Goal: Task Accomplishment & Management: Use online tool/utility

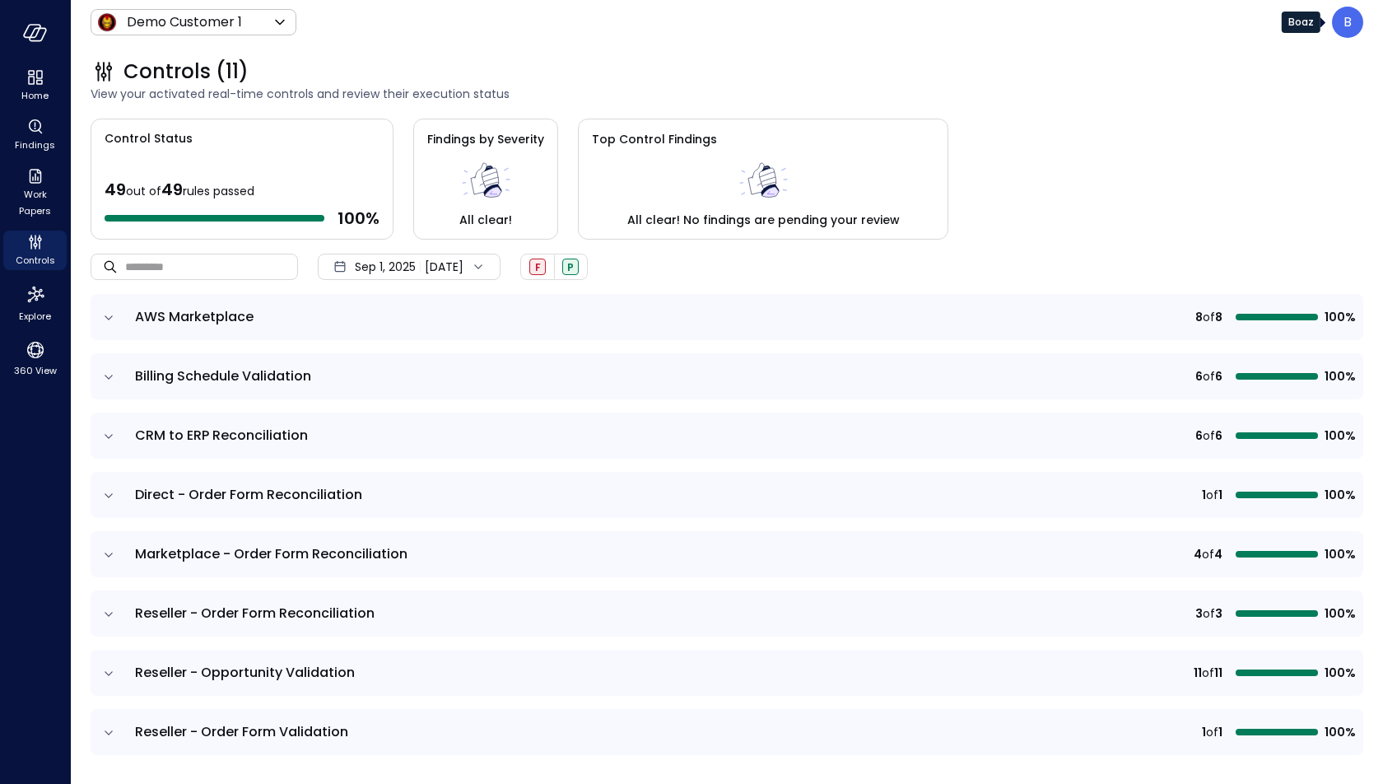
click at [1350, 19] on p "B" at bounding box center [1348, 22] width 8 height 20
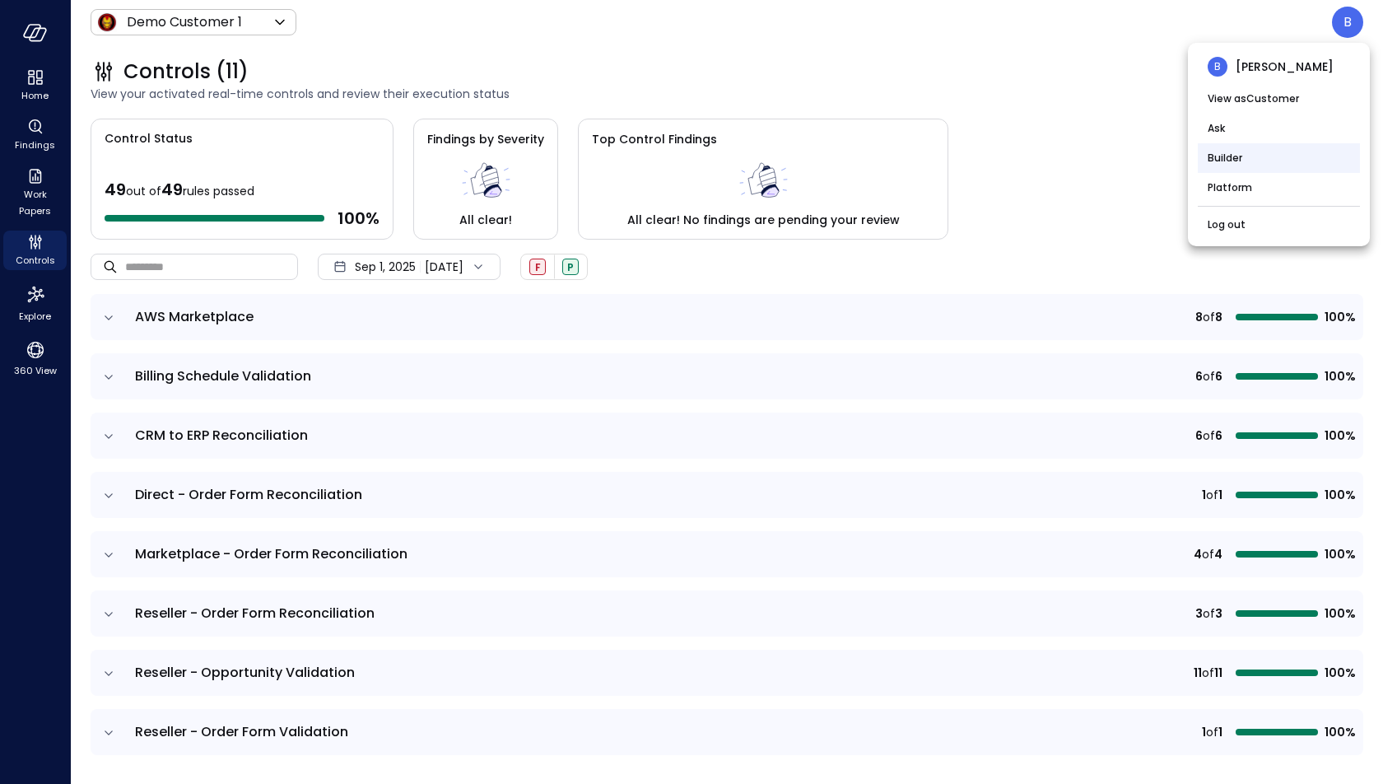
click at [1268, 154] on li "Builder" at bounding box center [1279, 158] width 162 height 30
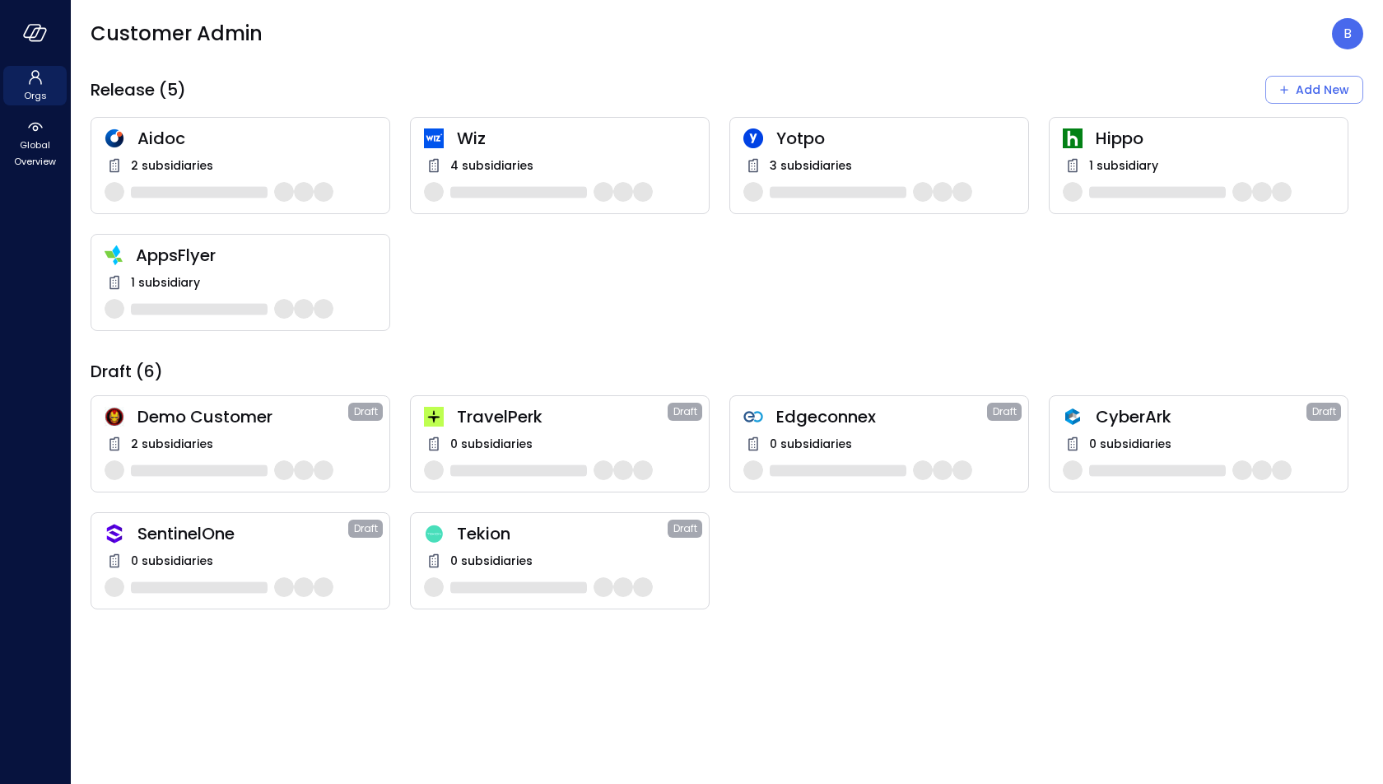
click at [532, 158] on div "4 subsidiaries" at bounding box center [560, 166] width 272 height 20
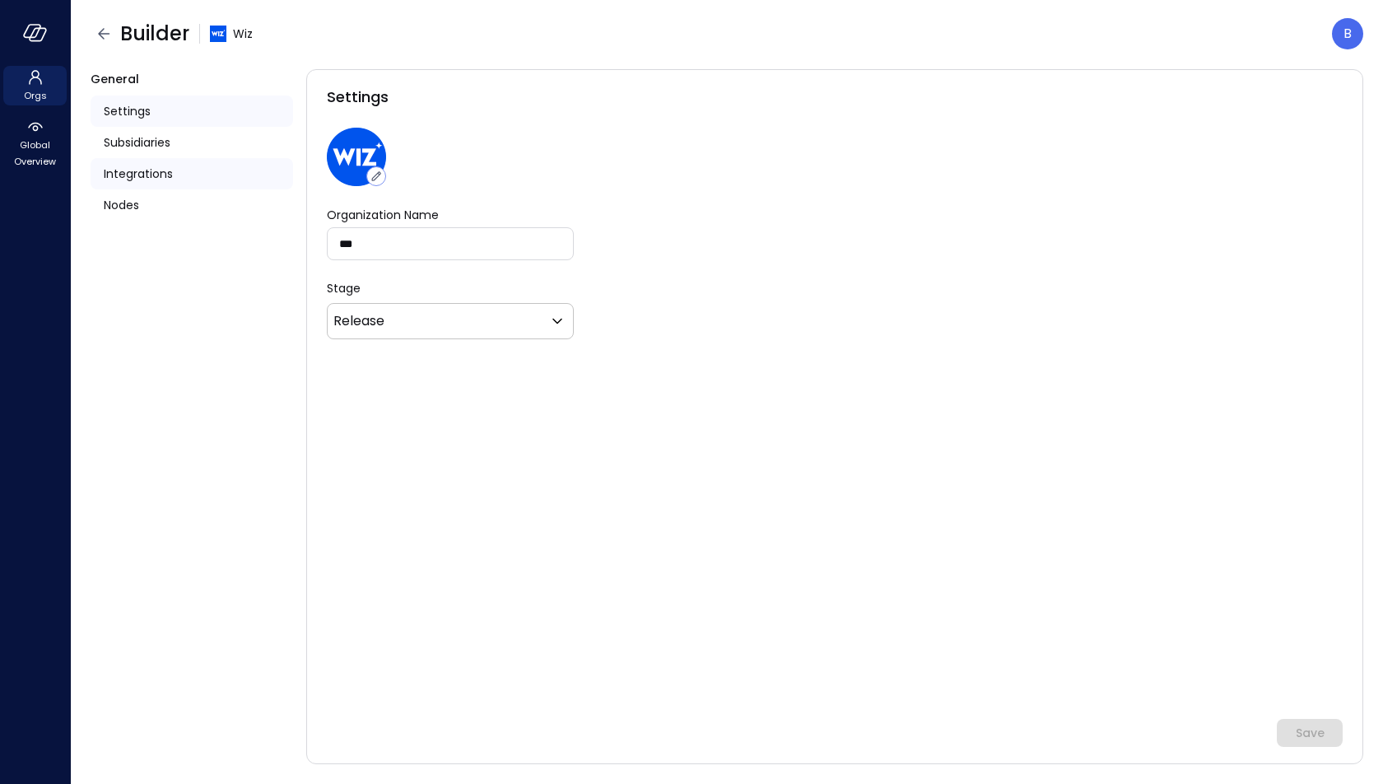
click at [136, 175] on span "Integrations" at bounding box center [138, 174] width 69 height 18
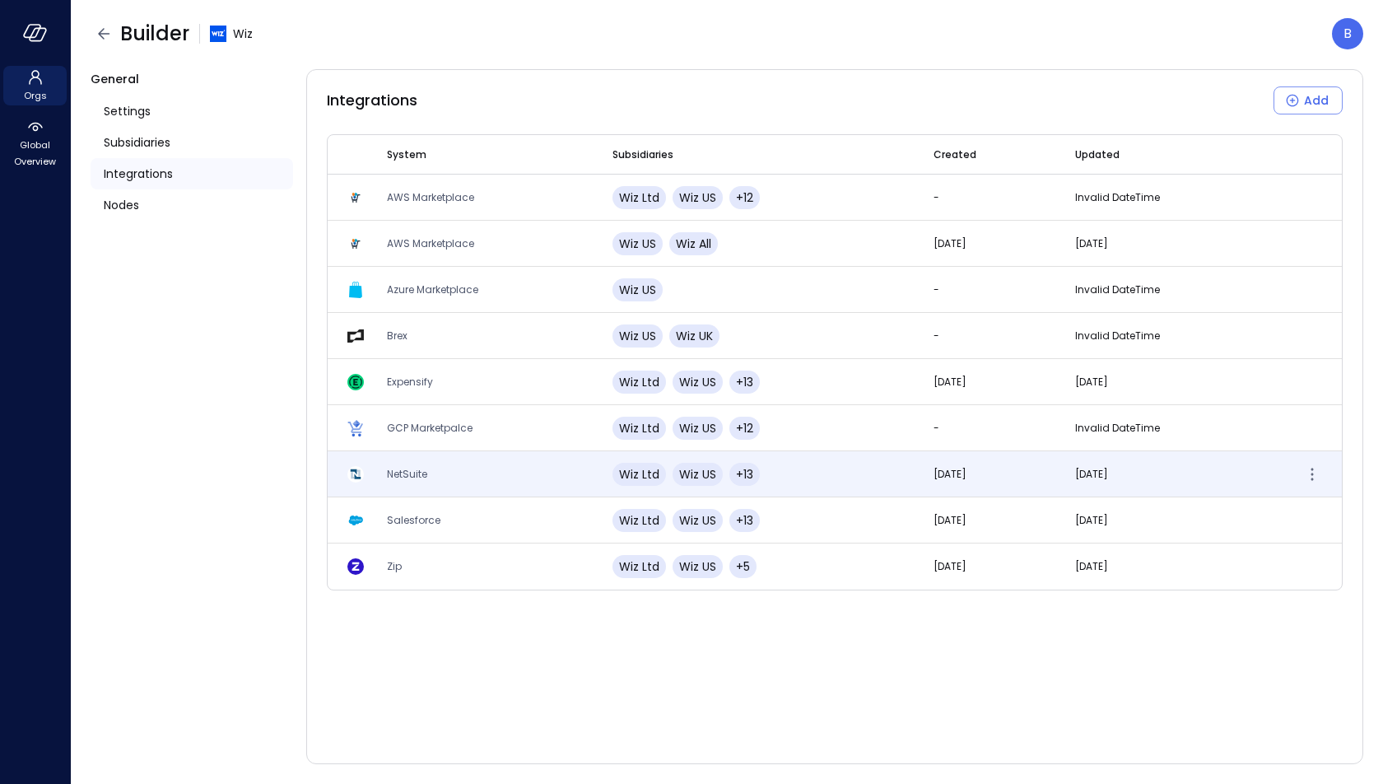
click at [428, 473] on td "NetSuite" at bounding box center [480, 474] width 226 height 46
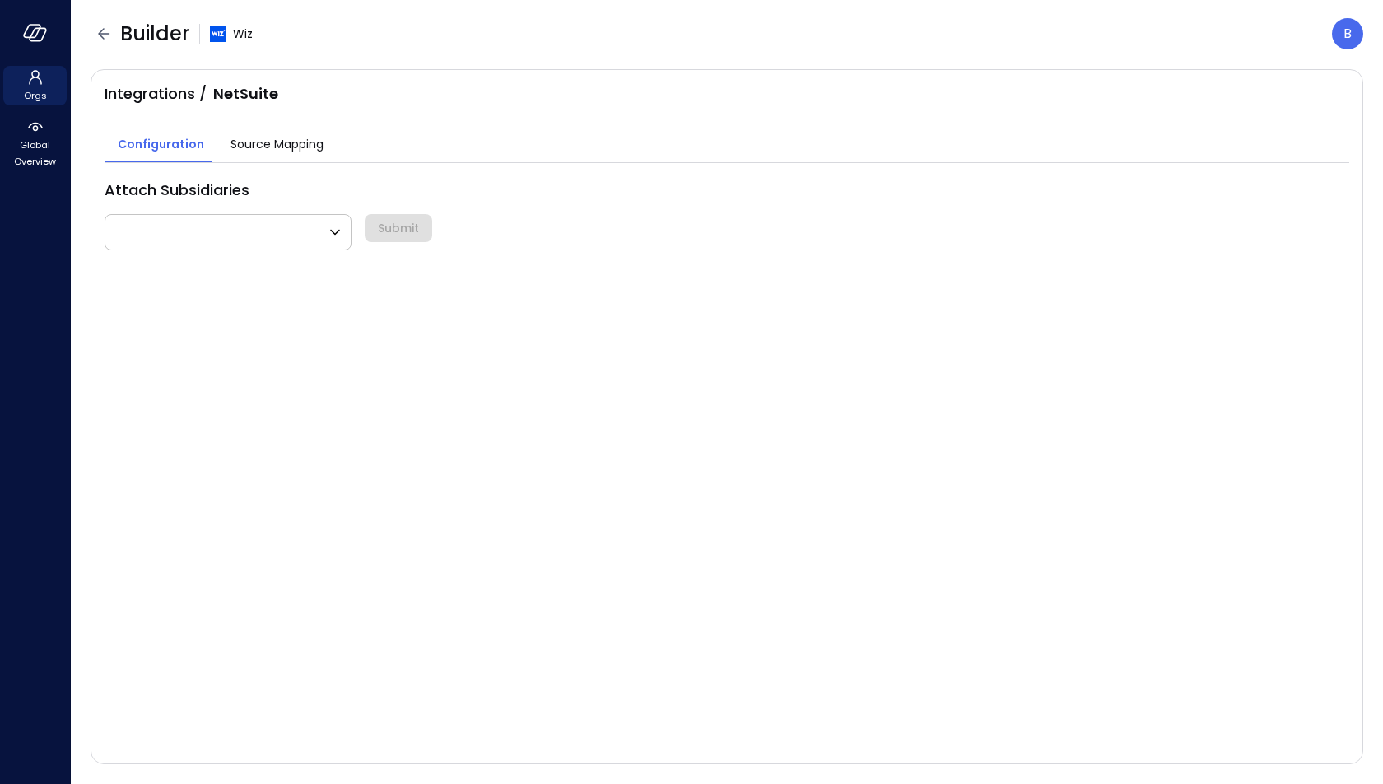
click at [299, 147] on span "Source Mapping" at bounding box center [277, 144] width 93 height 18
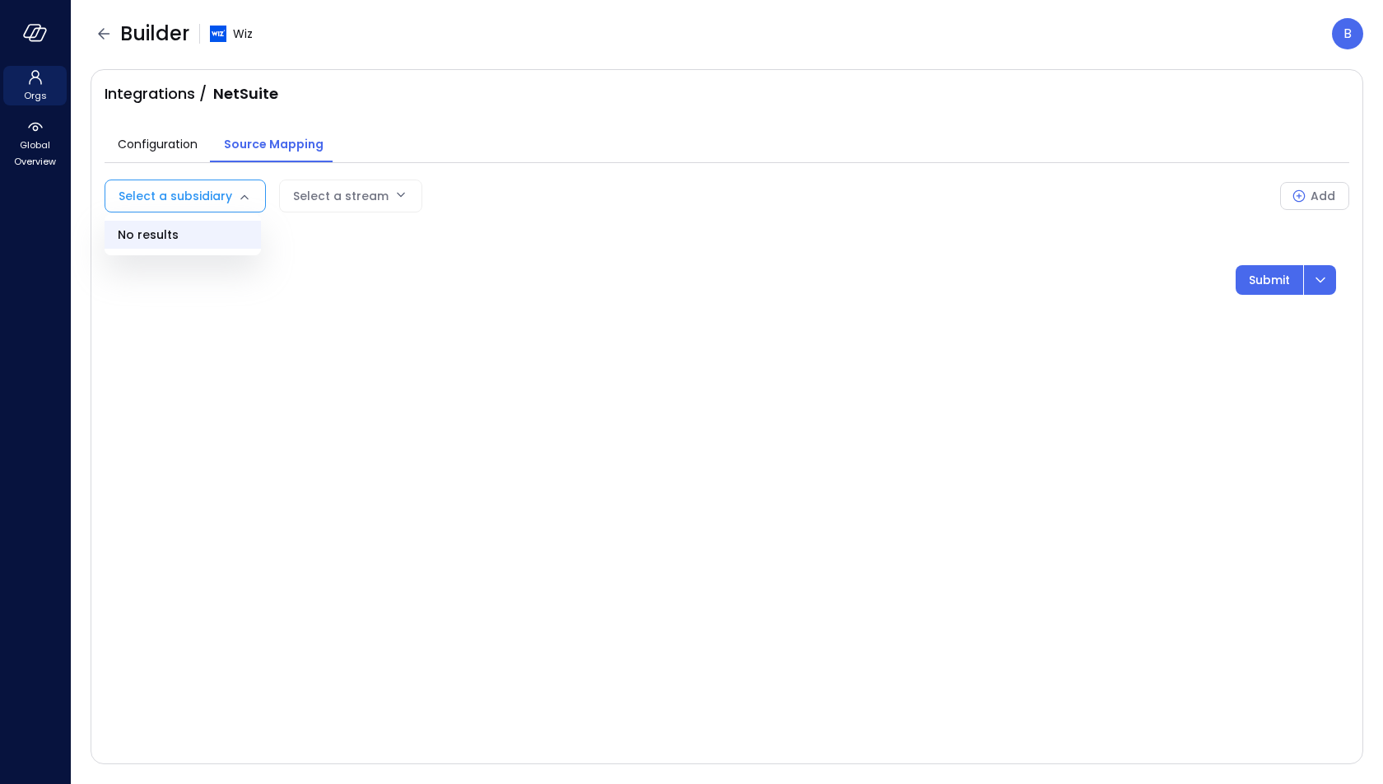
click at [212, 193] on body "Orgs Global Overview Builder Wiz B Integrations / NetSuite Configuration Source…" at bounding box center [691, 392] width 1383 height 784
click at [309, 235] on div at bounding box center [691, 392] width 1383 height 784
click at [211, 207] on body "Orgs Global Overview Builder Wiz B Integrations / NetSuite Configuration Source…" at bounding box center [691, 392] width 1383 height 784
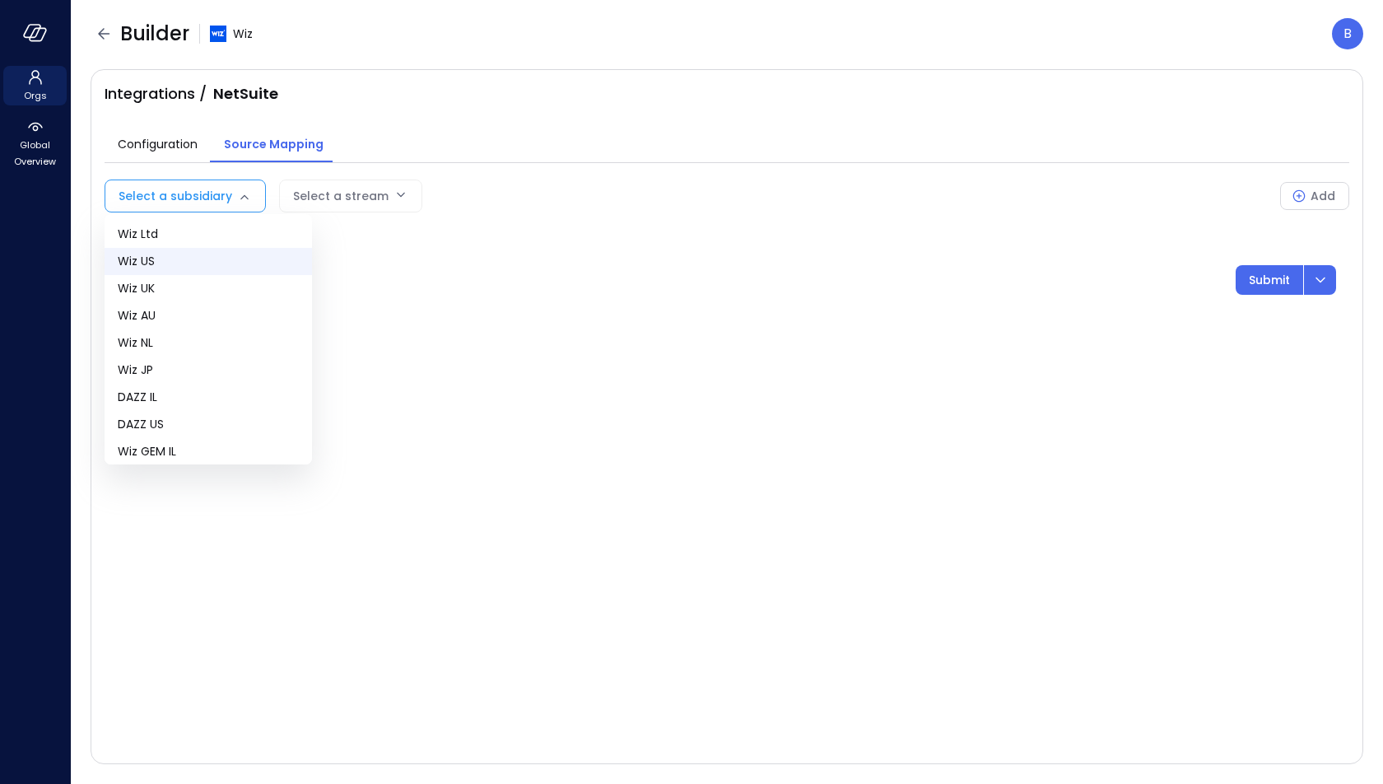
click at [165, 260] on span "Wiz US" at bounding box center [208, 261] width 181 height 17
type input "**"
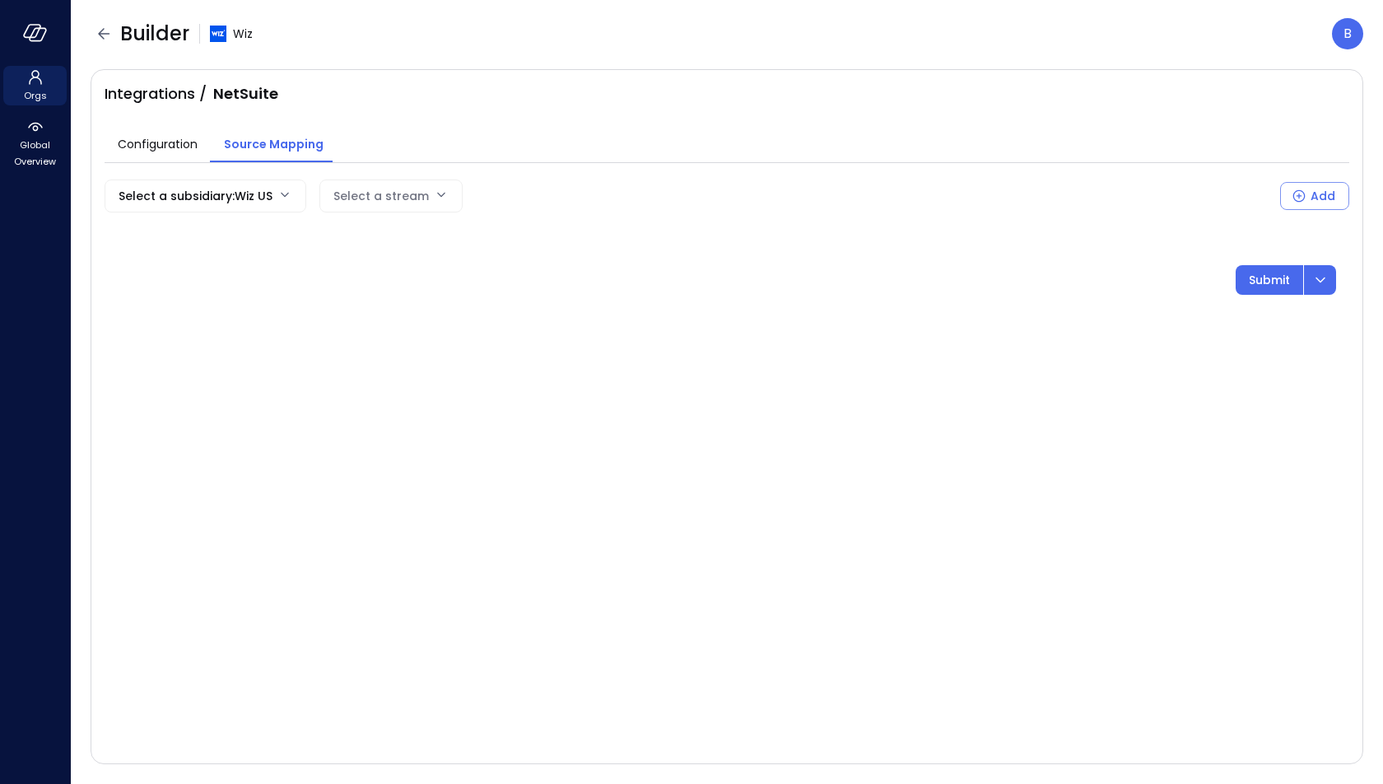
click at [379, 202] on div "Select a stream" at bounding box center [381, 195] width 96 height 31
click at [412, 198] on div "Select a stream" at bounding box center [381, 195] width 96 height 31
click at [226, 200] on body "Orgs Global Overview Builder Wiz B Integrations / NetSuite Configuration Source…" at bounding box center [691, 392] width 1383 height 784
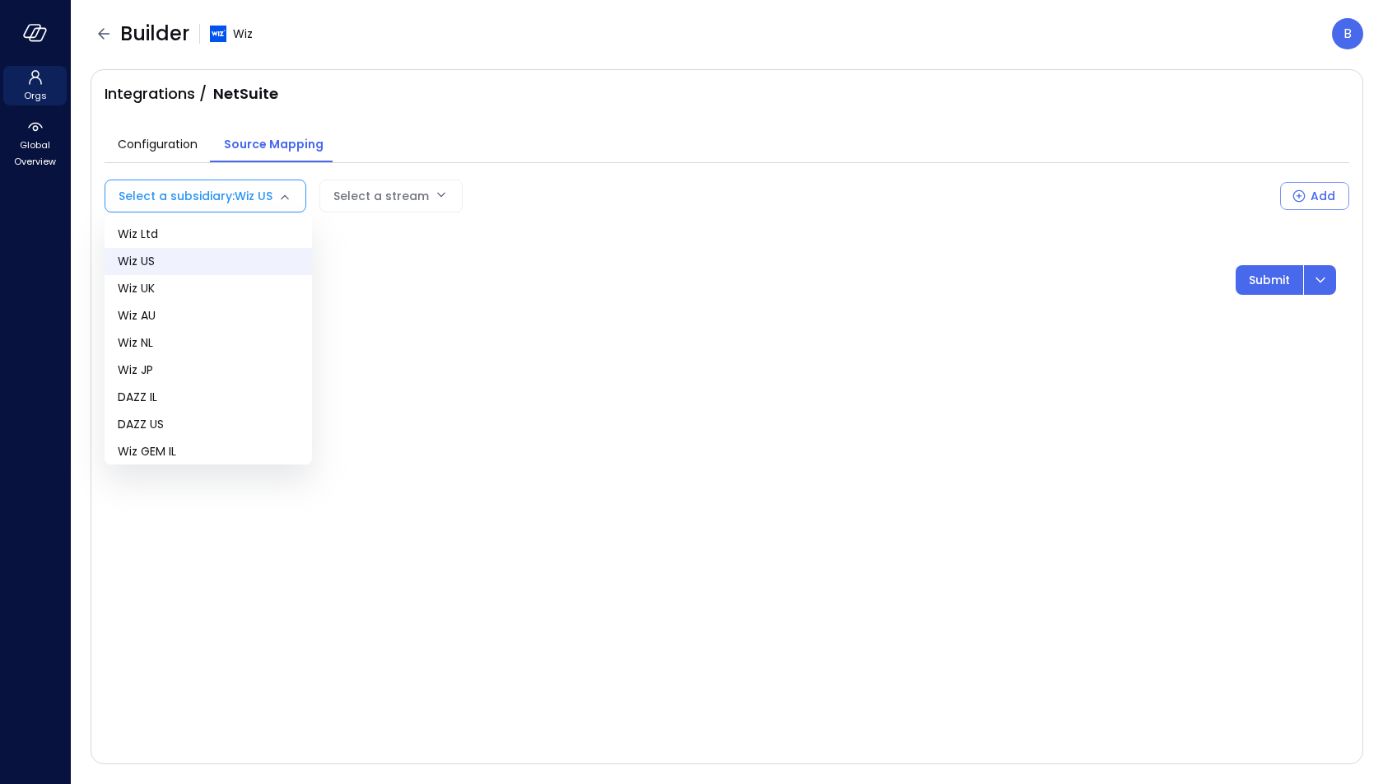
click at [226, 200] on div at bounding box center [691, 392] width 1383 height 784
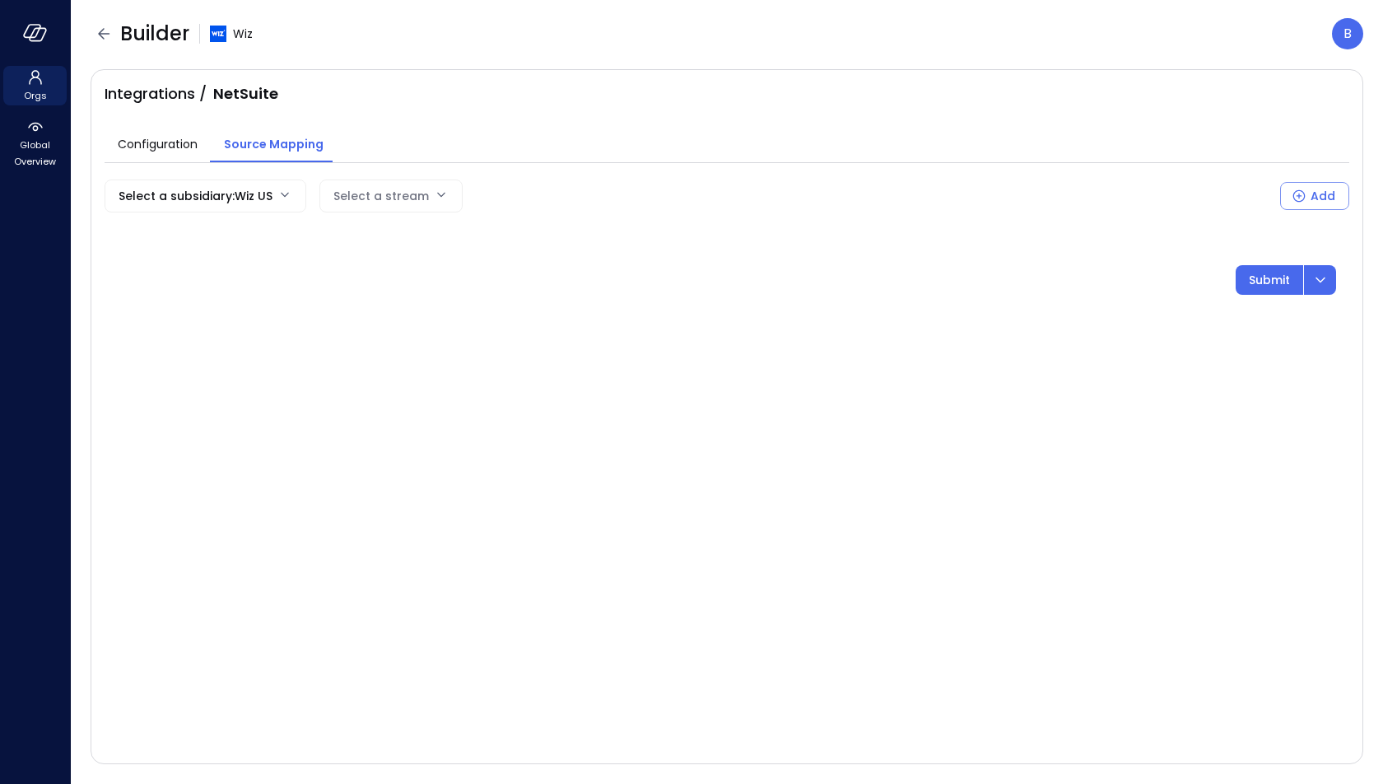
click at [439, 195] on div "Select a stream" at bounding box center [390, 195] width 143 height 33
click at [434, 195] on div "Select a stream" at bounding box center [390, 195] width 143 height 33
click at [426, 196] on div "Select a stream" at bounding box center [390, 195] width 143 height 33
click at [428, 189] on div "Select a stream" at bounding box center [390, 195] width 143 height 33
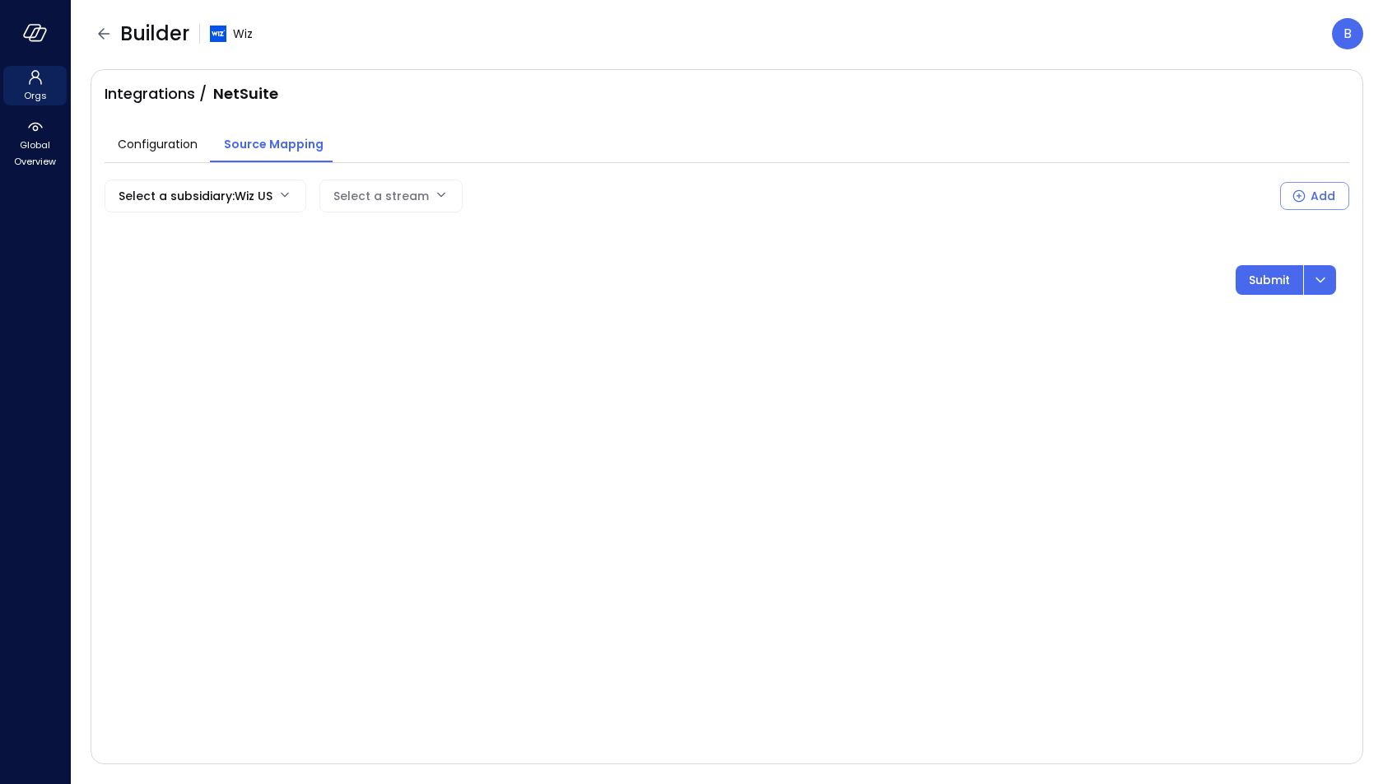
click at [257, 198] on body "Orgs Global Overview Builder Wiz B Integrations / NetSuite Configuration Source…" at bounding box center [691, 392] width 1383 height 784
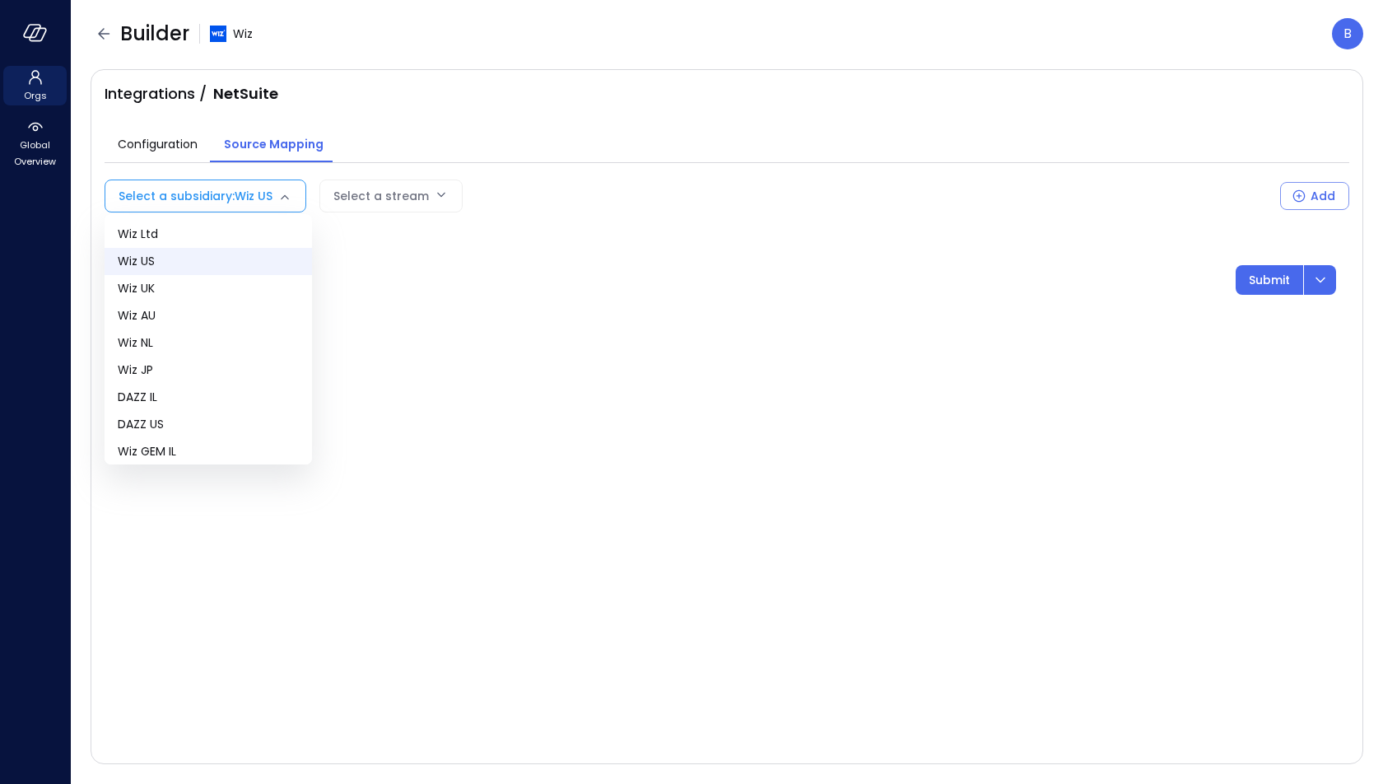
click at [257, 198] on div at bounding box center [691, 392] width 1383 height 784
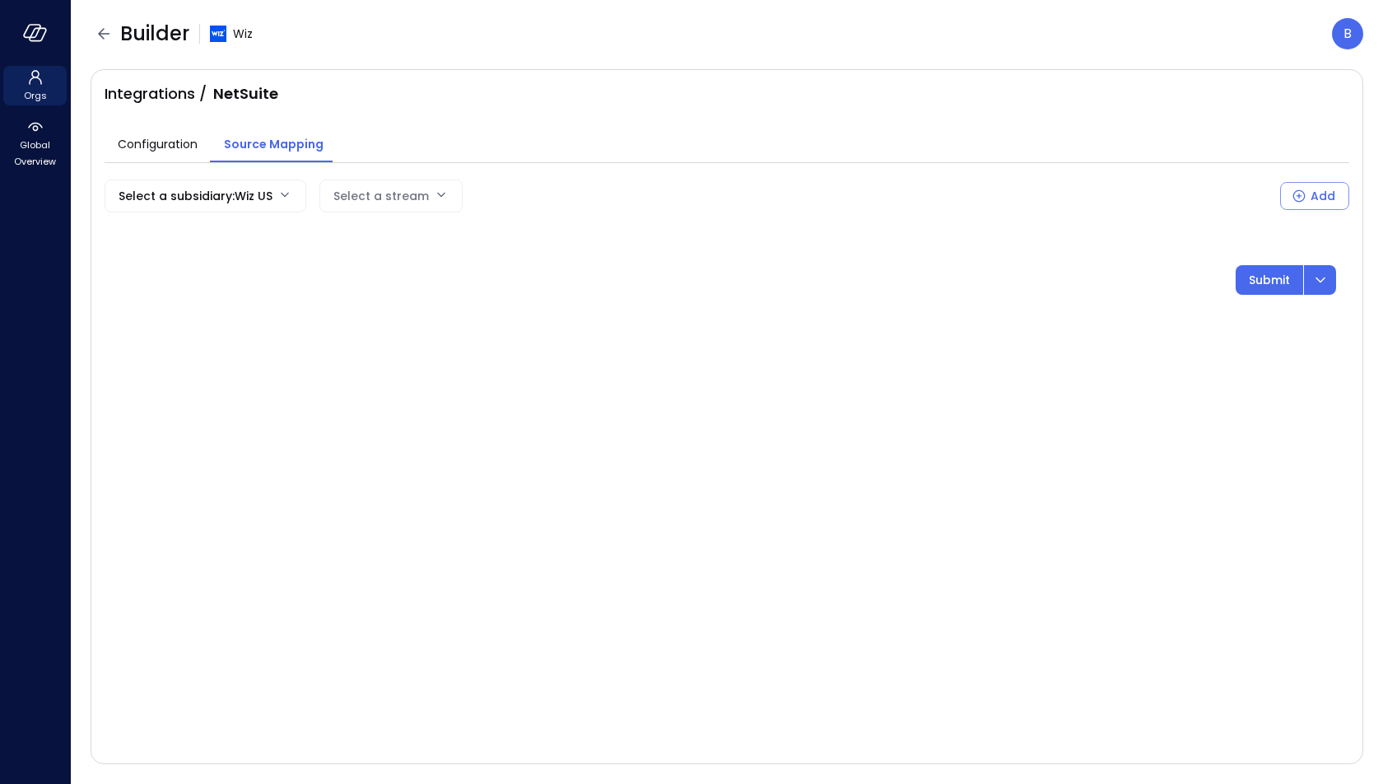
click at [407, 198] on div "Select a stream" at bounding box center [381, 195] width 96 height 31
click at [268, 197] on body "Orgs Global Overview Builder Wiz B Integrations / NetSuite Configuration Source…" at bounding box center [691, 392] width 1383 height 784
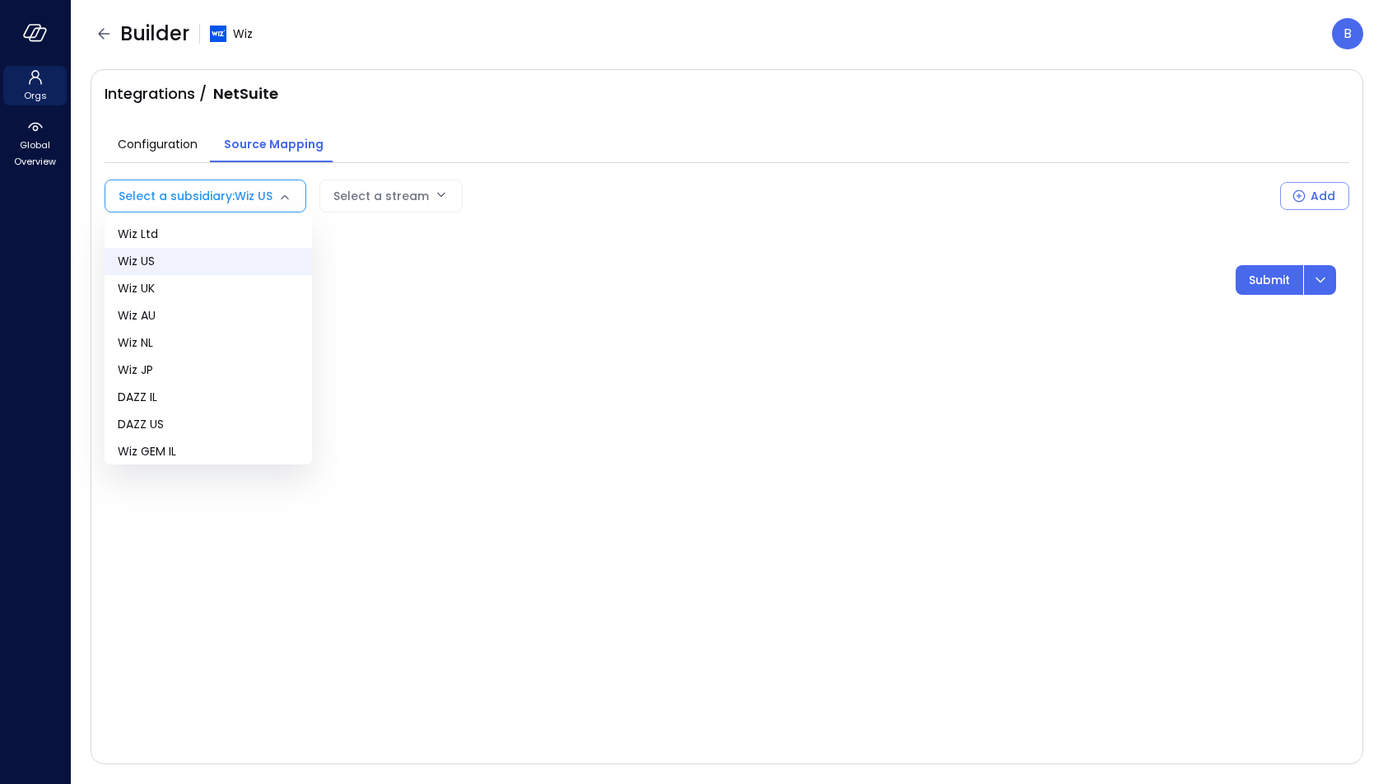
click at [268, 197] on div at bounding box center [691, 392] width 1383 height 784
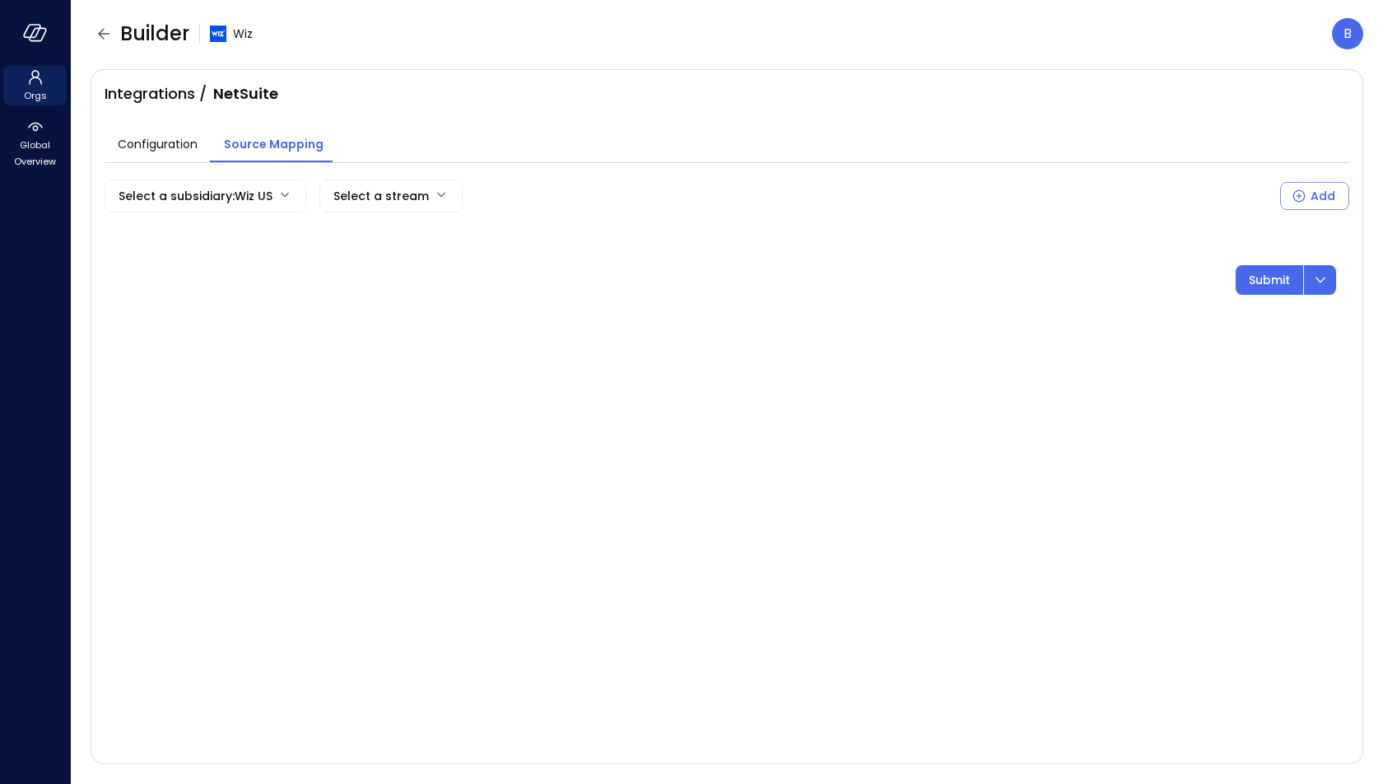
click at [169, 139] on span "Configuration" at bounding box center [158, 144] width 80 height 18
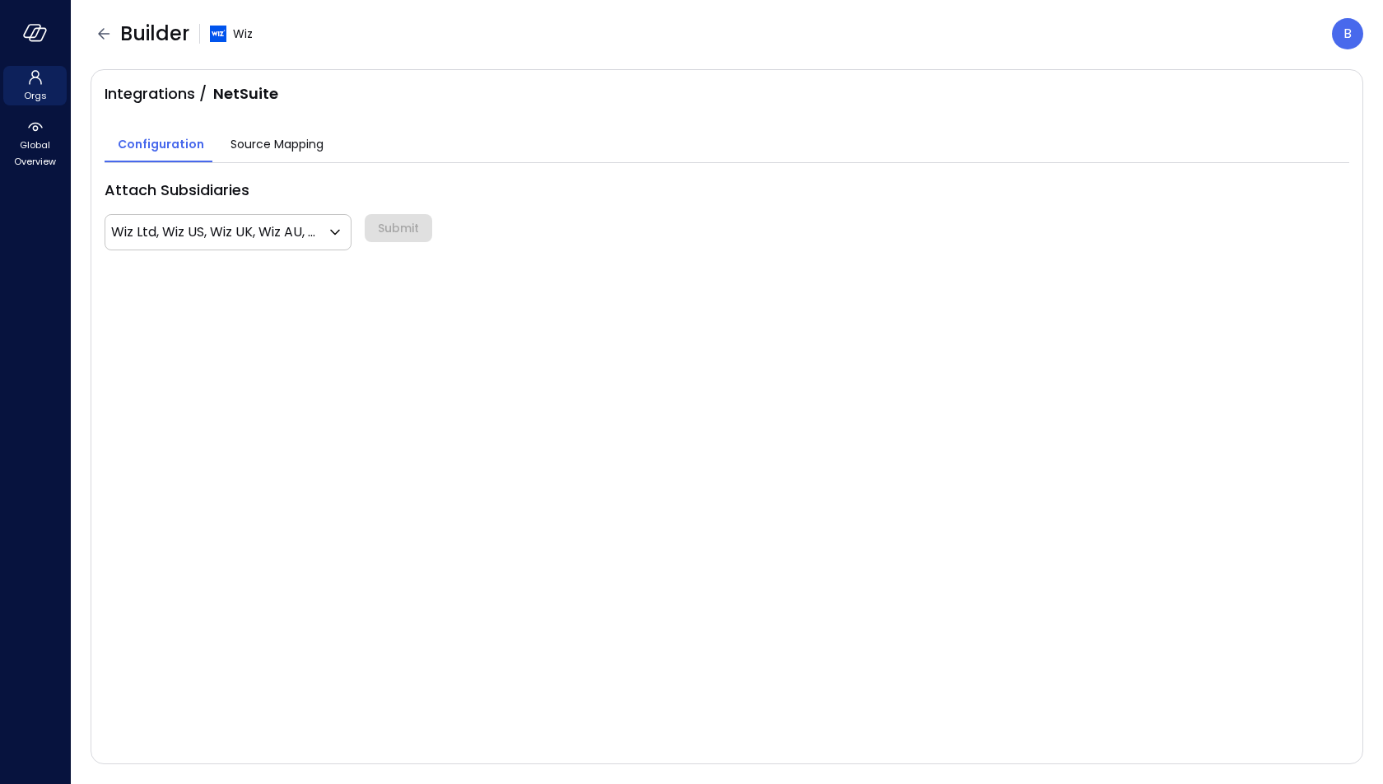
click at [271, 149] on span "Source Mapping" at bounding box center [277, 144] width 93 height 18
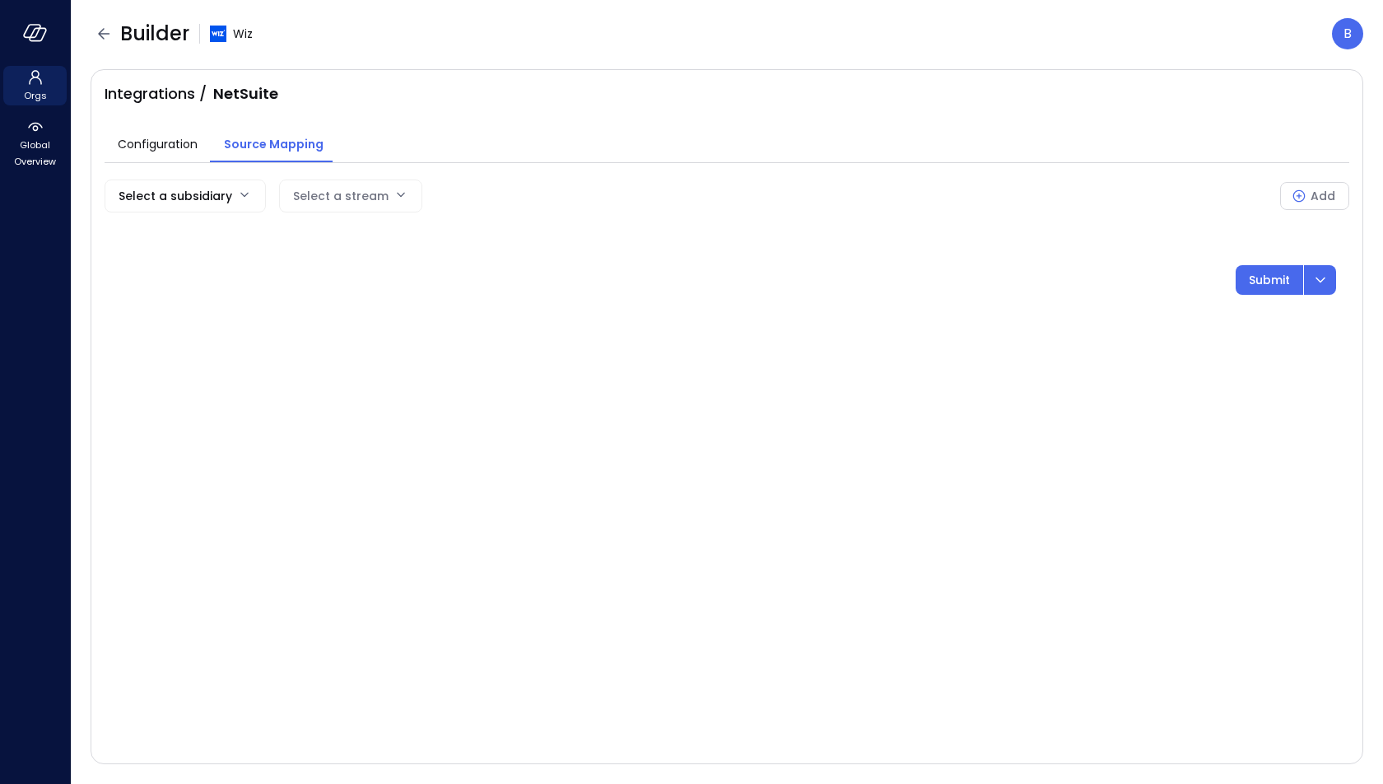
click at [326, 194] on div "Select a stream" at bounding box center [341, 195] width 96 height 31
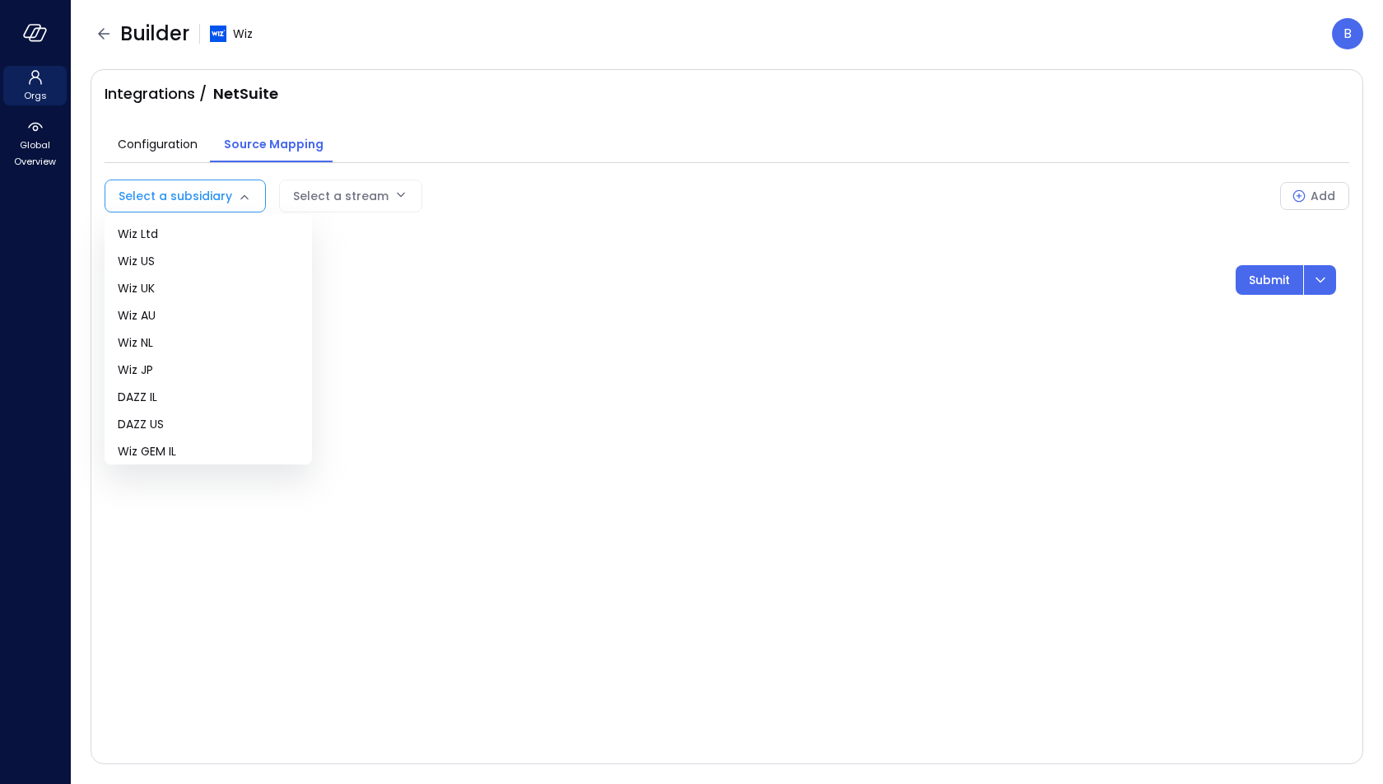
click at [232, 197] on body "Orgs Global Overview Builder Wiz B Integrations / NetSuite Configuration Source…" at bounding box center [691, 392] width 1383 height 784
click at [191, 271] on li "Wiz US" at bounding box center [208, 261] width 207 height 27
type input "**"
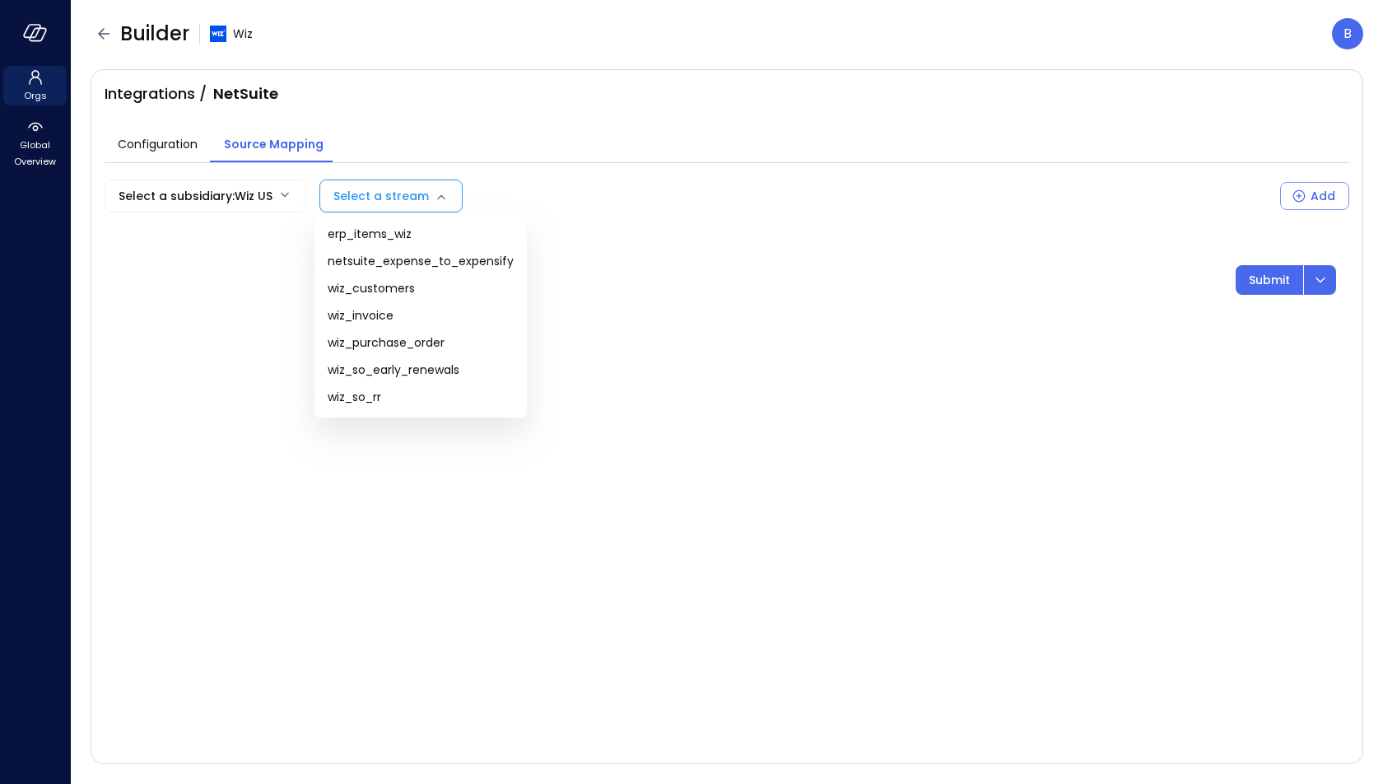
click at [383, 201] on body "Orgs Global Overview Builder Wiz B Integrations / NetSuite Configuration Source…" at bounding box center [691, 392] width 1383 height 784
click at [450, 269] on span "netsuite_expense_to_expensify" at bounding box center [421, 261] width 186 height 17
type input "**********"
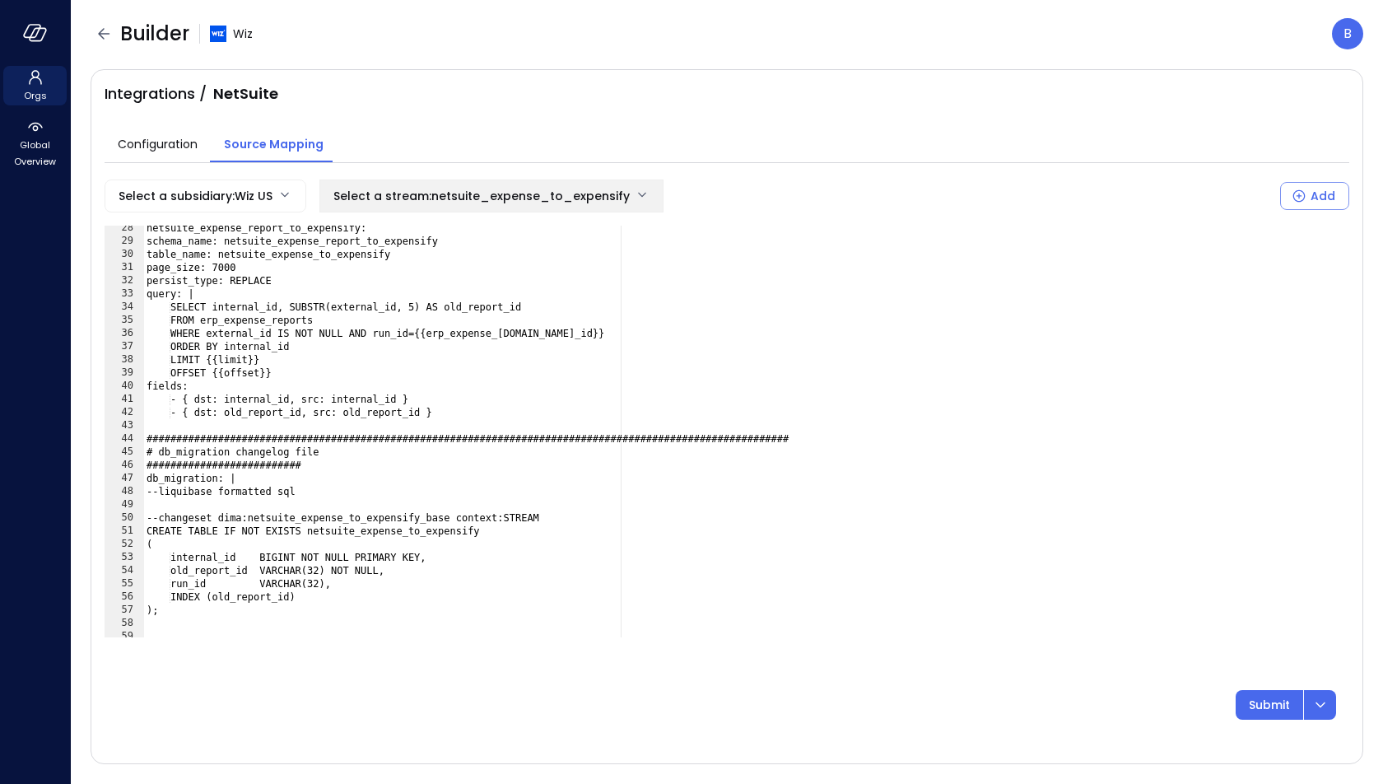
scroll to position [242, 0]
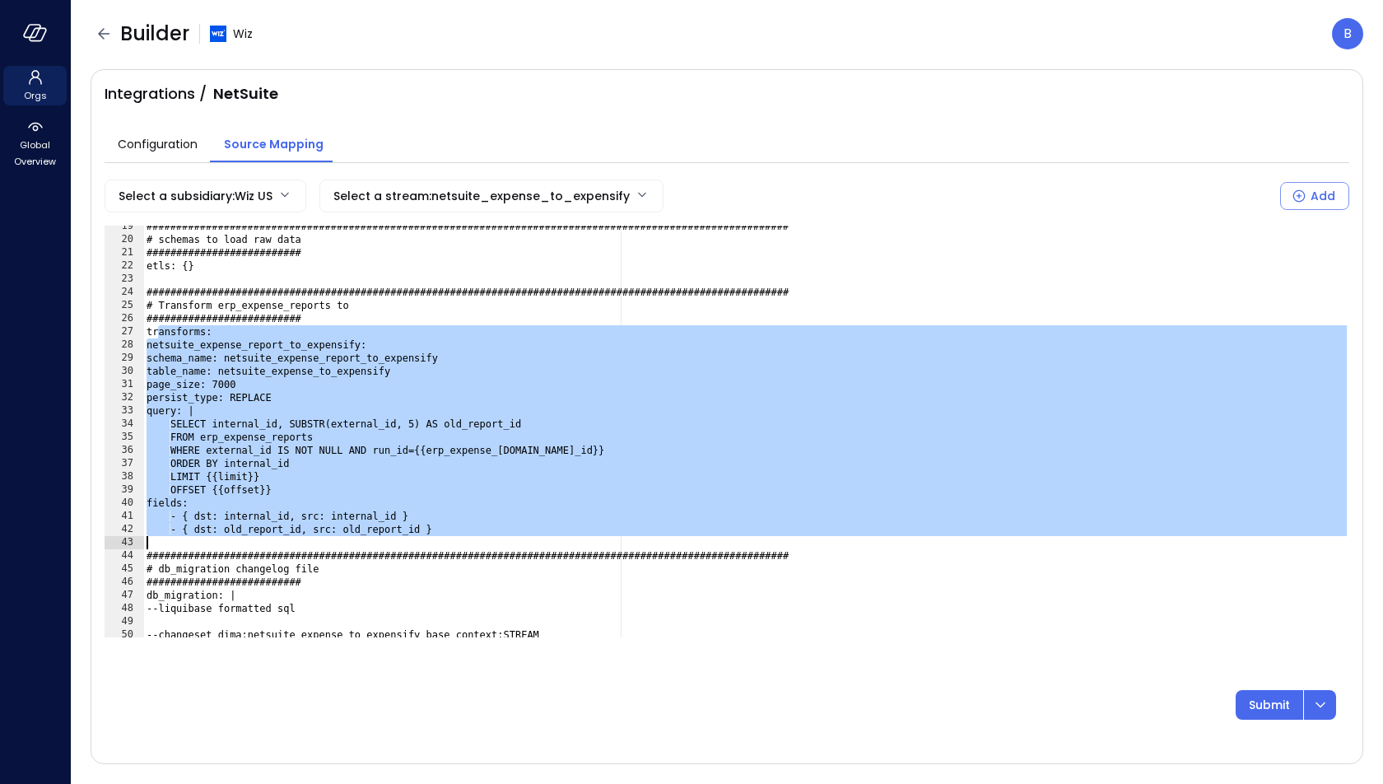
drag, startPoint x: 156, startPoint y: 333, endPoint x: 320, endPoint y: 540, distance: 264.9
click at [323, 541] on div "###############################################################################…" at bounding box center [746, 439] width 1207 height 438
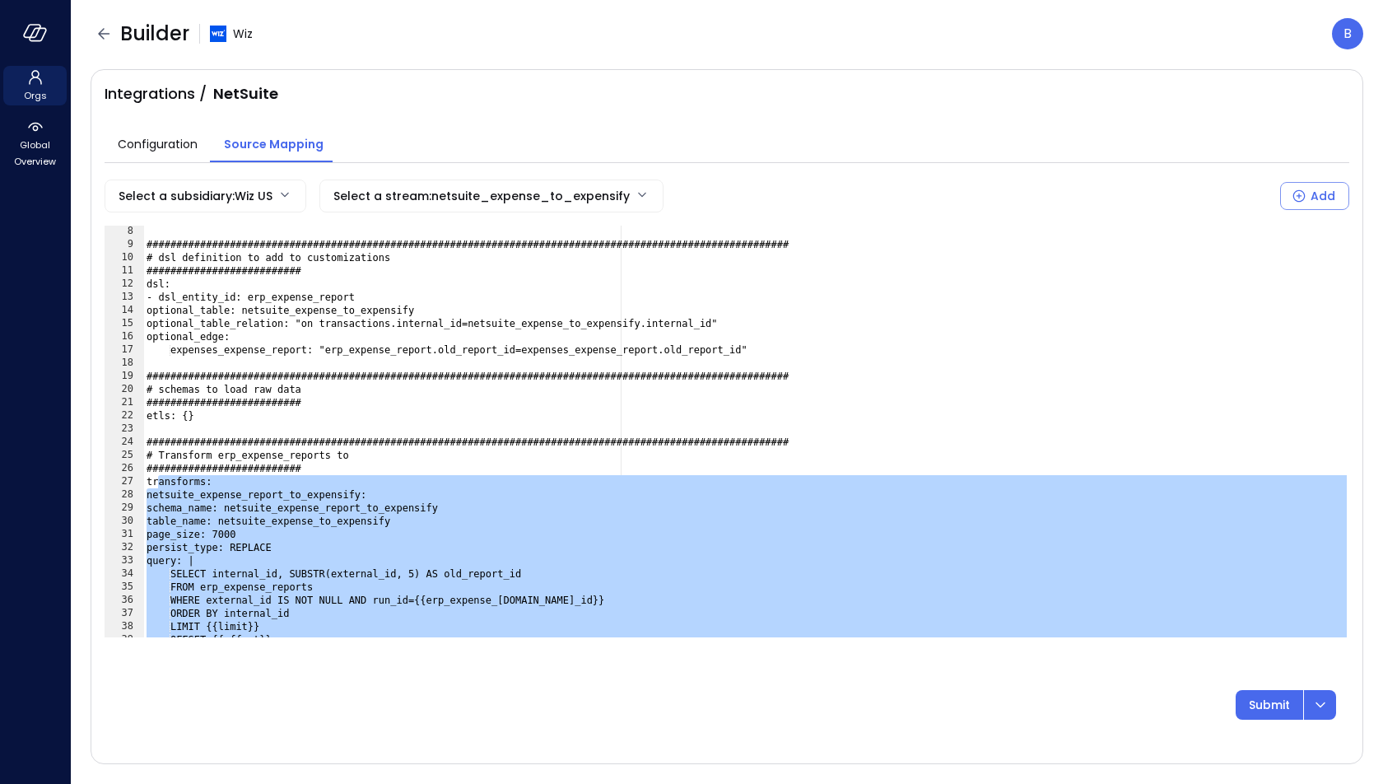
scroll to position [50, 0]
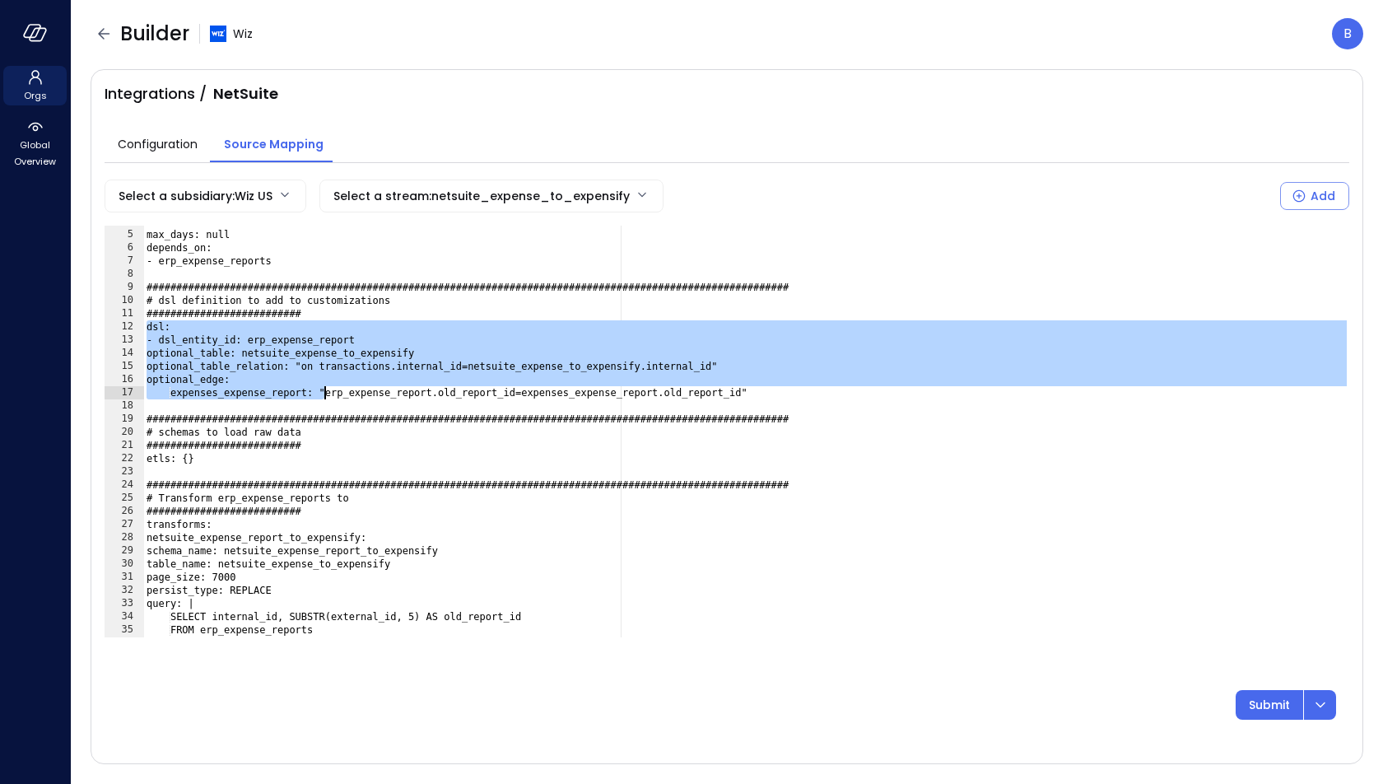
drag, startPoint x: 146, startPoint y: 326, endPoint x: 322, endPoint y: 394, distance: 188.7
click at [322, 394] on div "version: 0 max_days: null depends_on: - erp_expense_reports ###################…" at bounding box center [746, 434] width 1207 height 438
type textarea "**********"
click at [101, 30] on icon "button" at bounding box center [104, 34] width 20 height 20
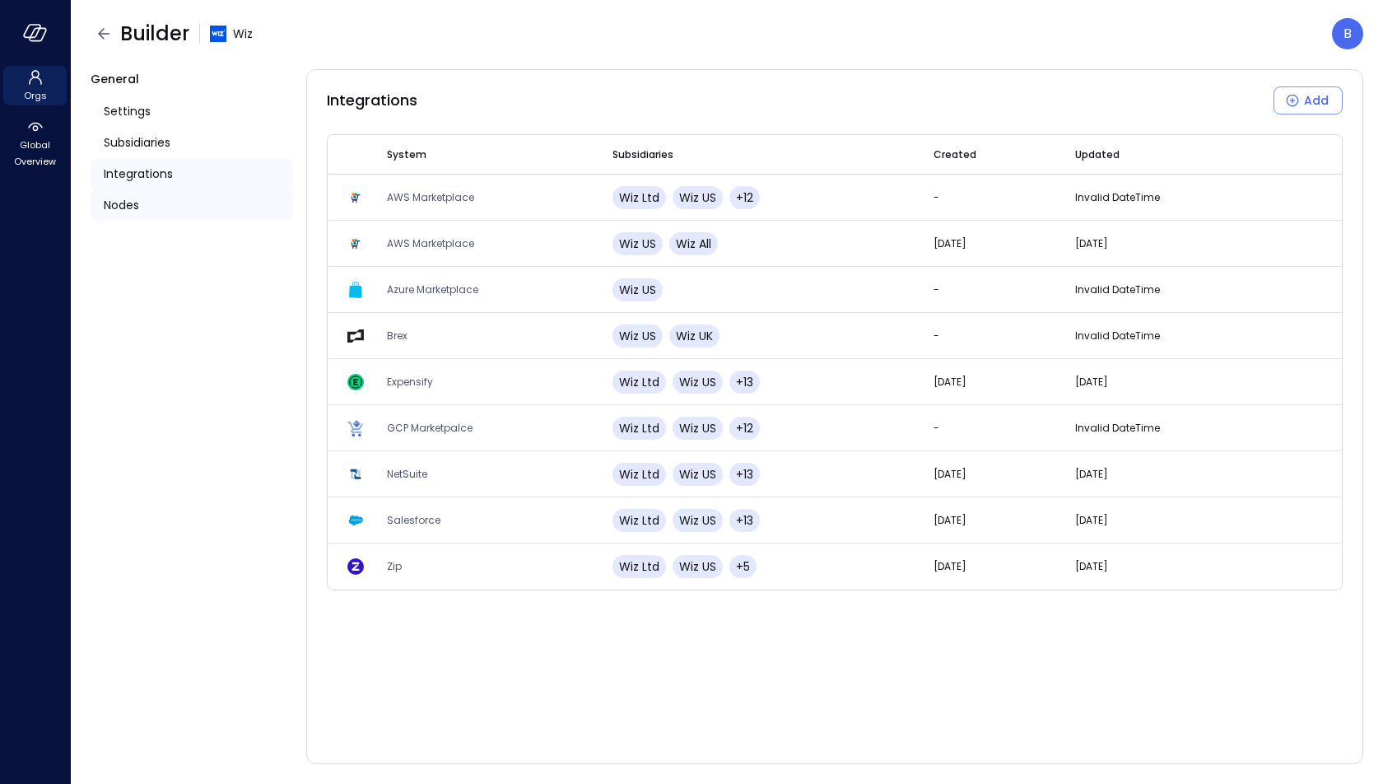
click at [141, 202] on div "Nodes" at bounding box center [192, 204] width 203 height 31
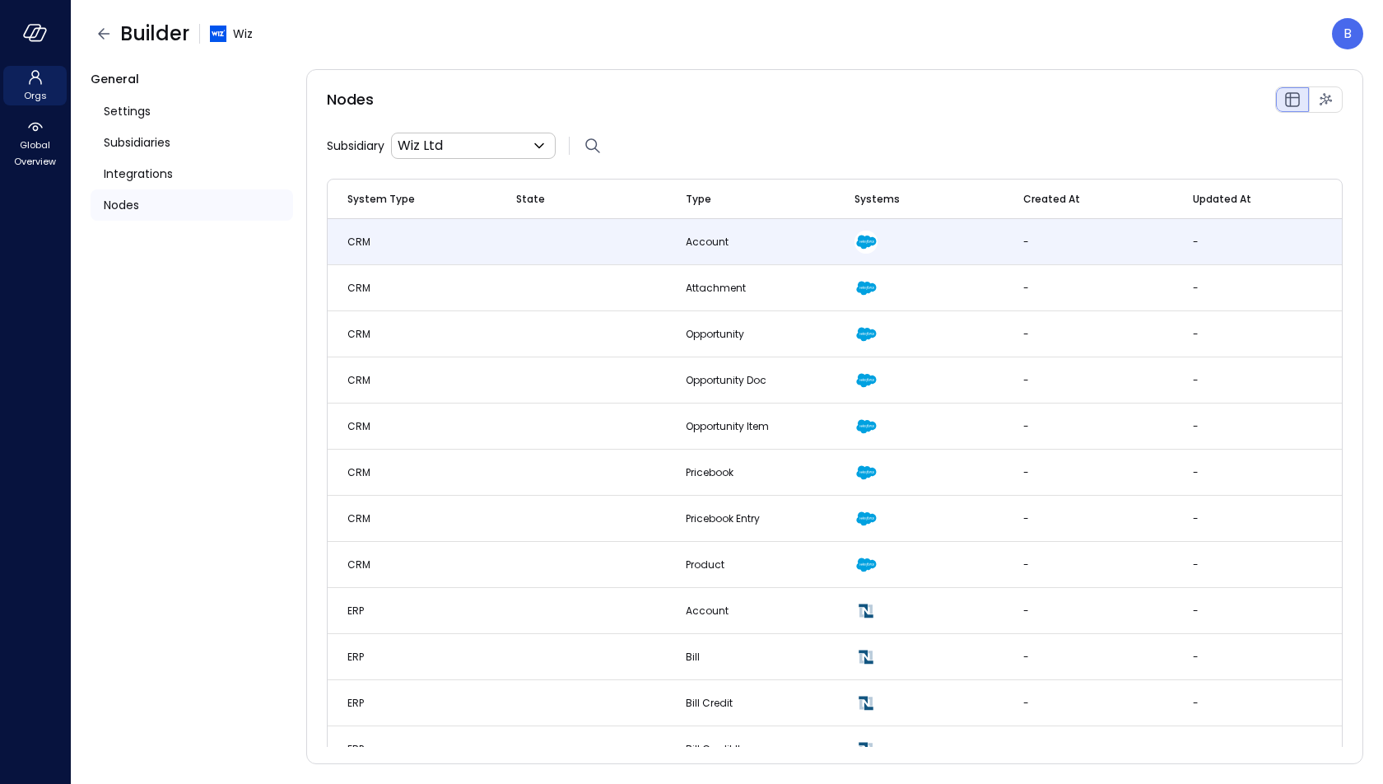
click at [440, 245] on td "CRM" at bounding box center [412, 242] width 169 height 46
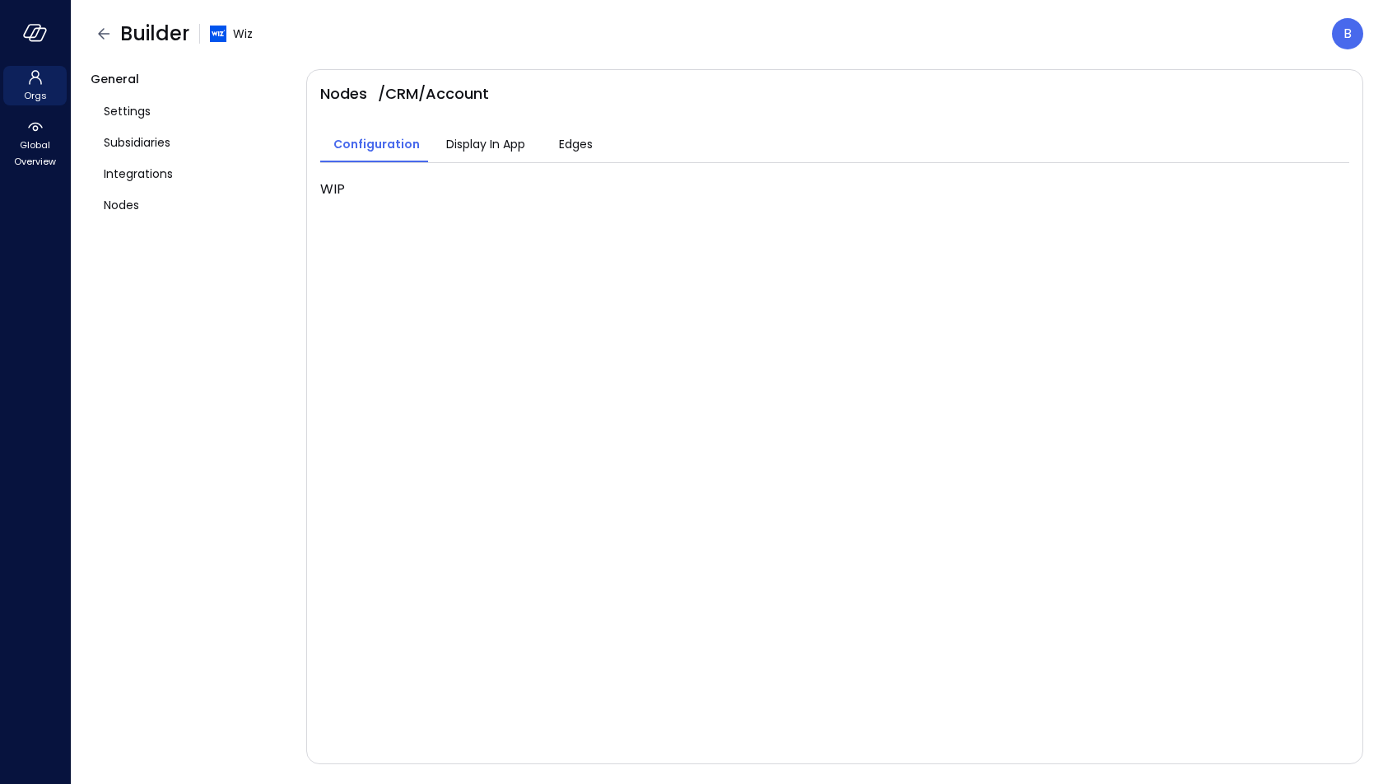
click at [571, 143] on span "Edges" at bounding box center [576, 144] width 34 height 18
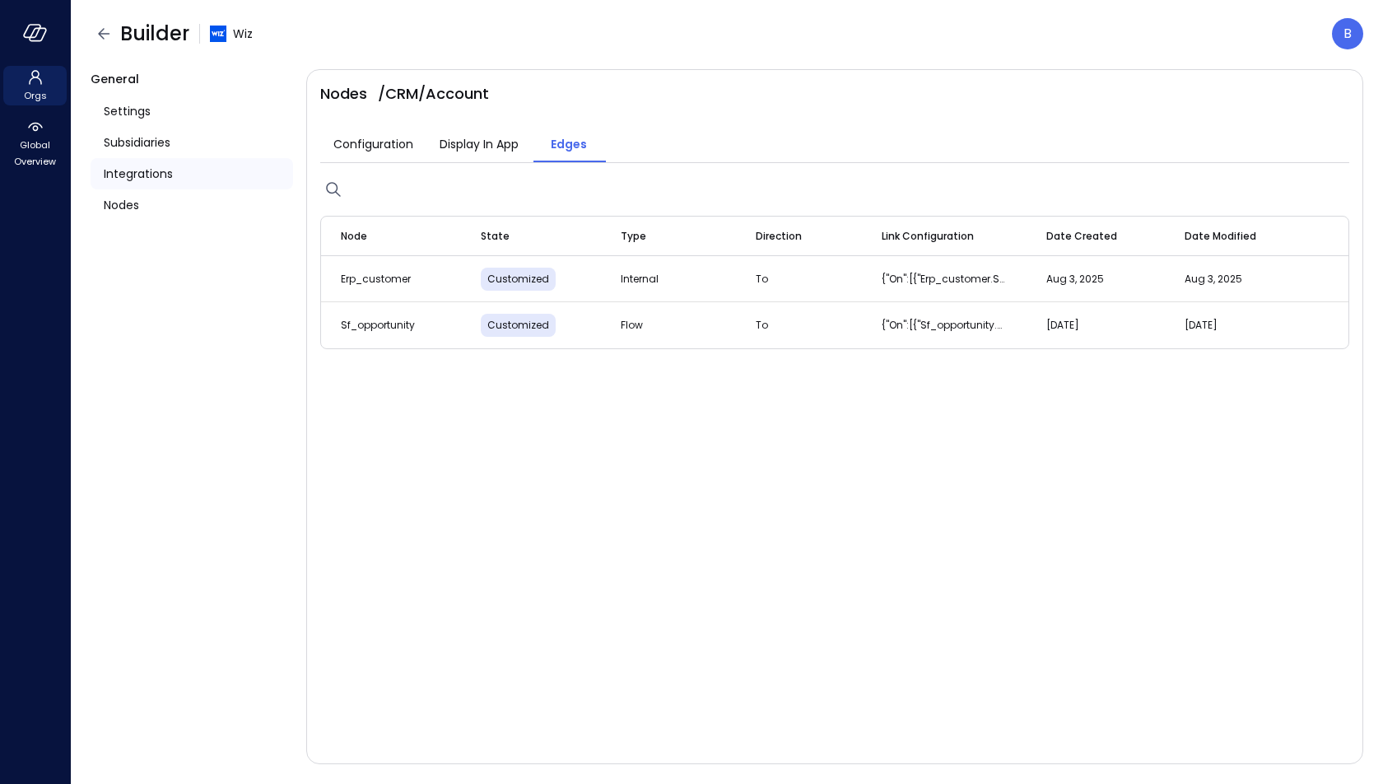
click at [167, 177] on span "Integrations" at bounding box center [138, 174] width 69 height 18
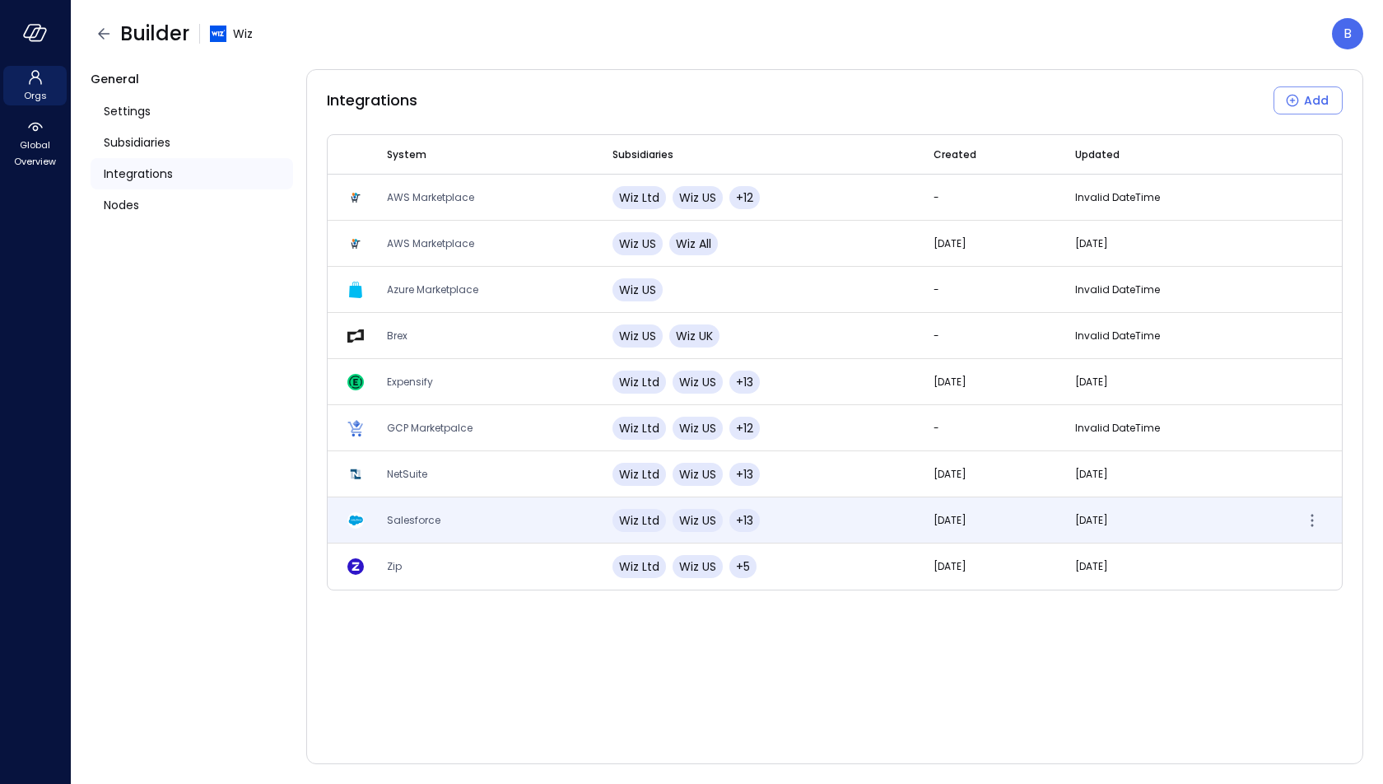
click at [426, 523] on span "Salesforce" at bounding box center [414, 520] width 54 height 14
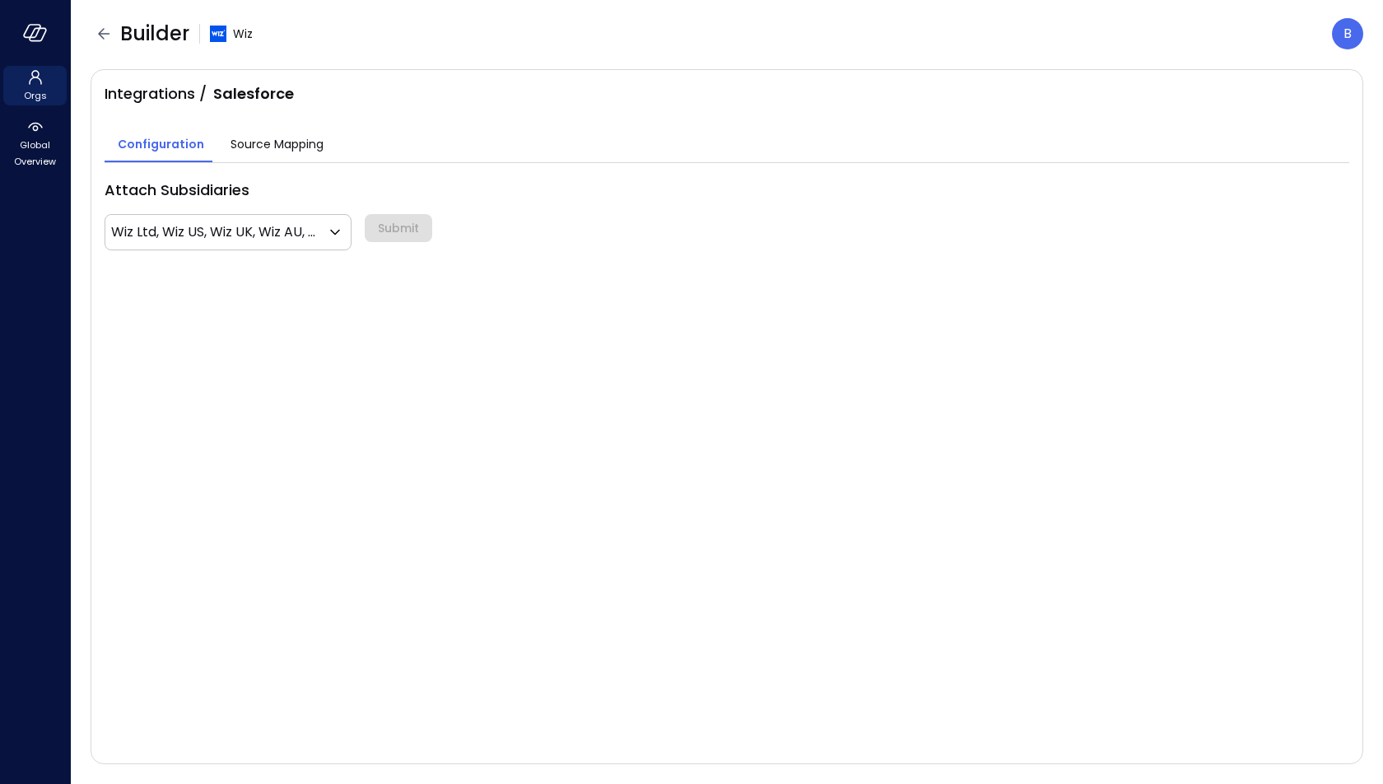
click at [290, 145] on span "Source Mapping" at bounding box center [277, 144] width 93 height 18
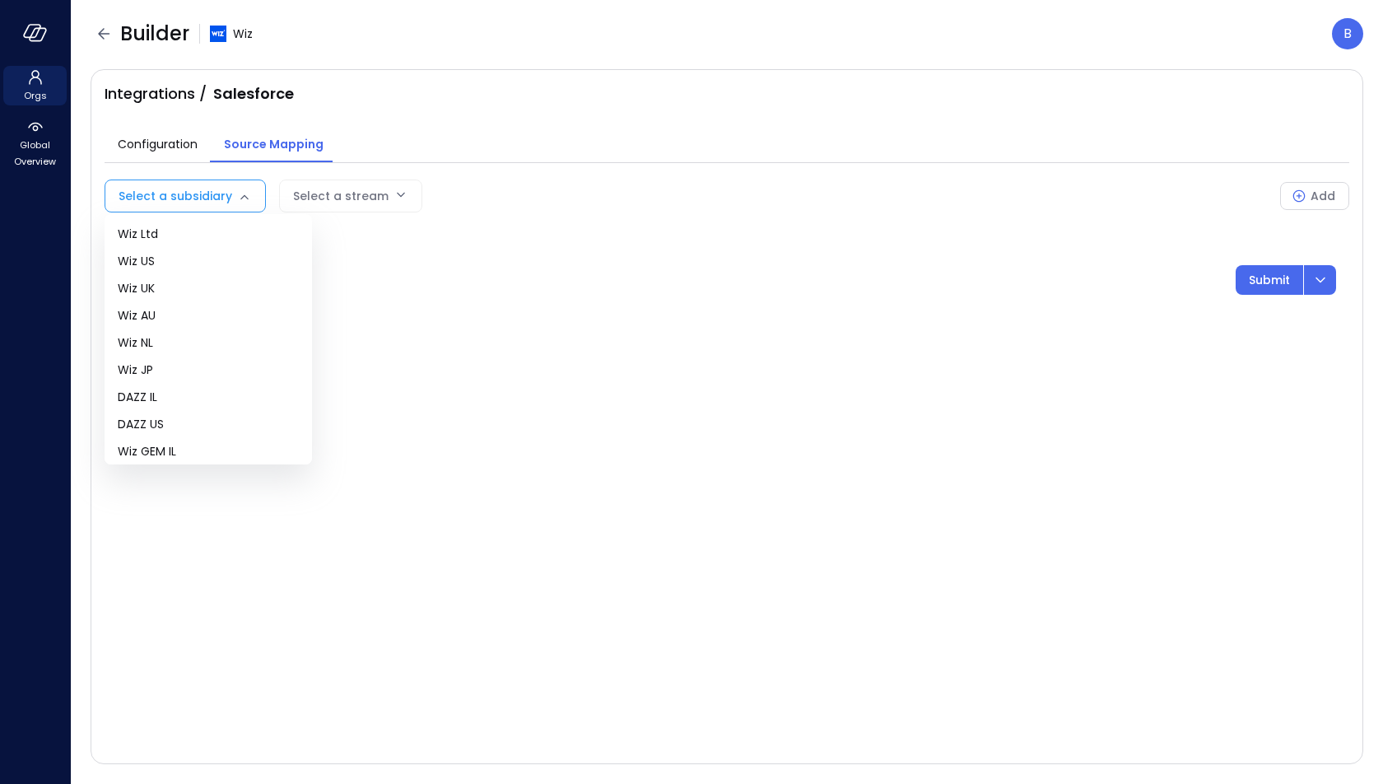
click at [231, 198] on body "Orgs Global Overview Builder Wiz B Integrations / Salesforce Configuration Sour…" at bounding box center [691, 392] width 1383 height 784
click at [215, 253] on span "Wiz US" at bounding box center [208, 261] width 181 height 17
type input "**"
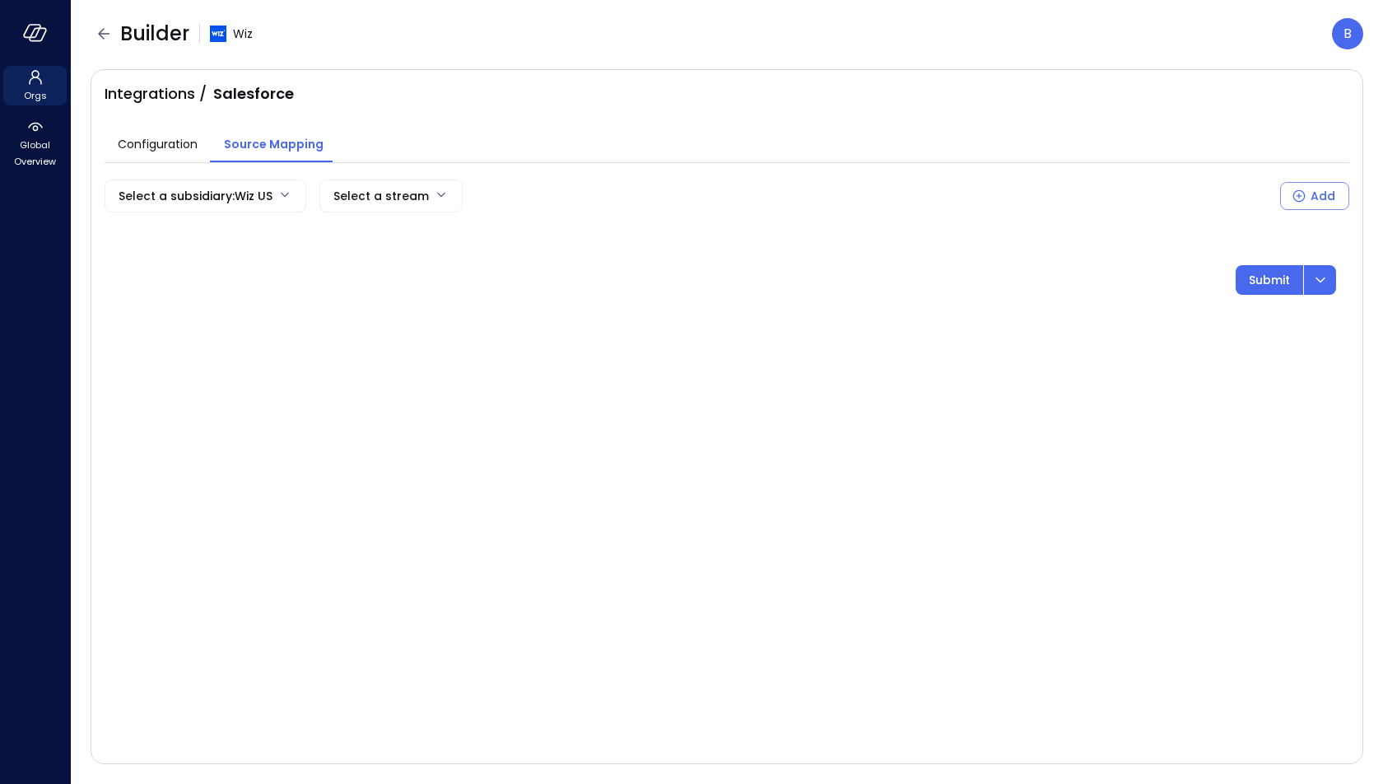
click at [398, 198] on body "Orgs Global Overview Builder Wiz B Integrations / Salesforce Configuration Sour…" at bounding box center [691, 392] width 1383 height 784
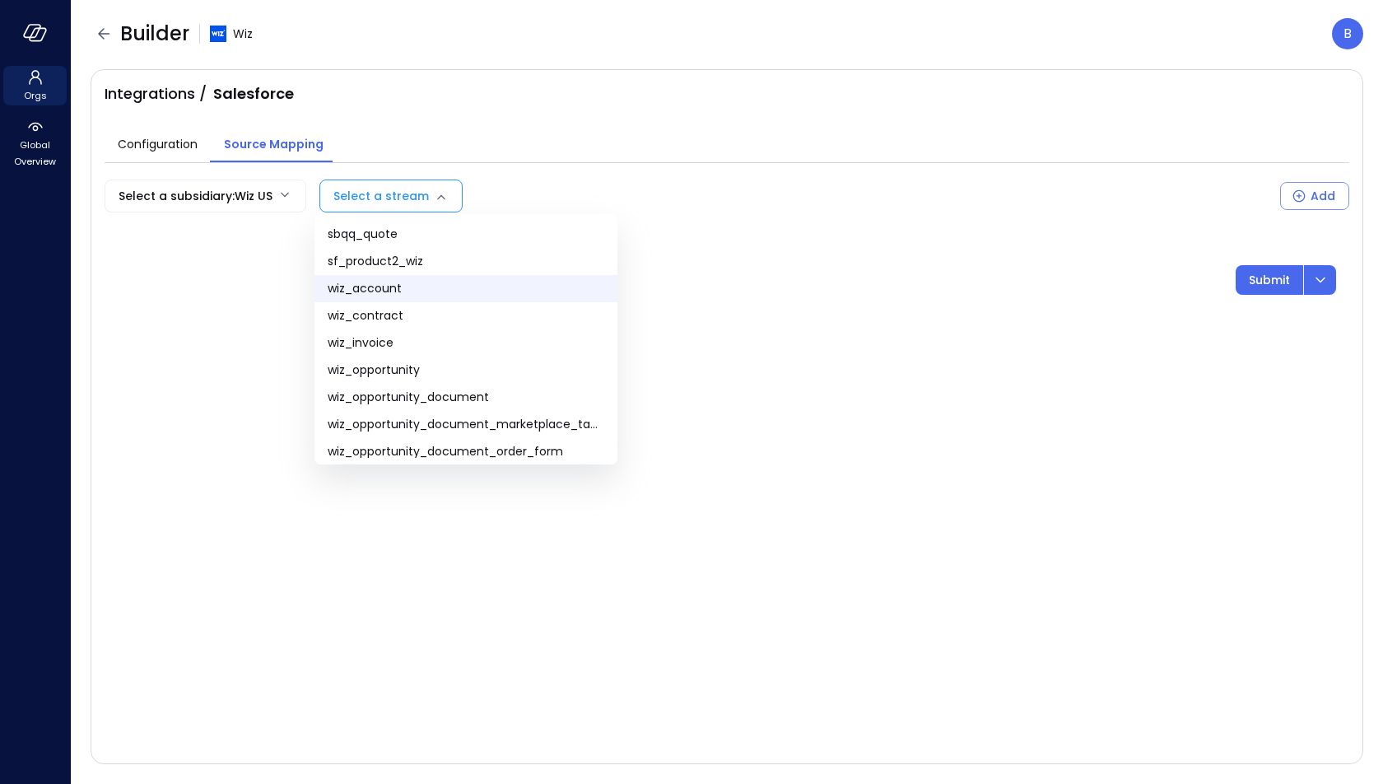
click at [403, 287] on span "wiz_account" at bounding box center [466, 288] width 277 height 17
type input "**********"
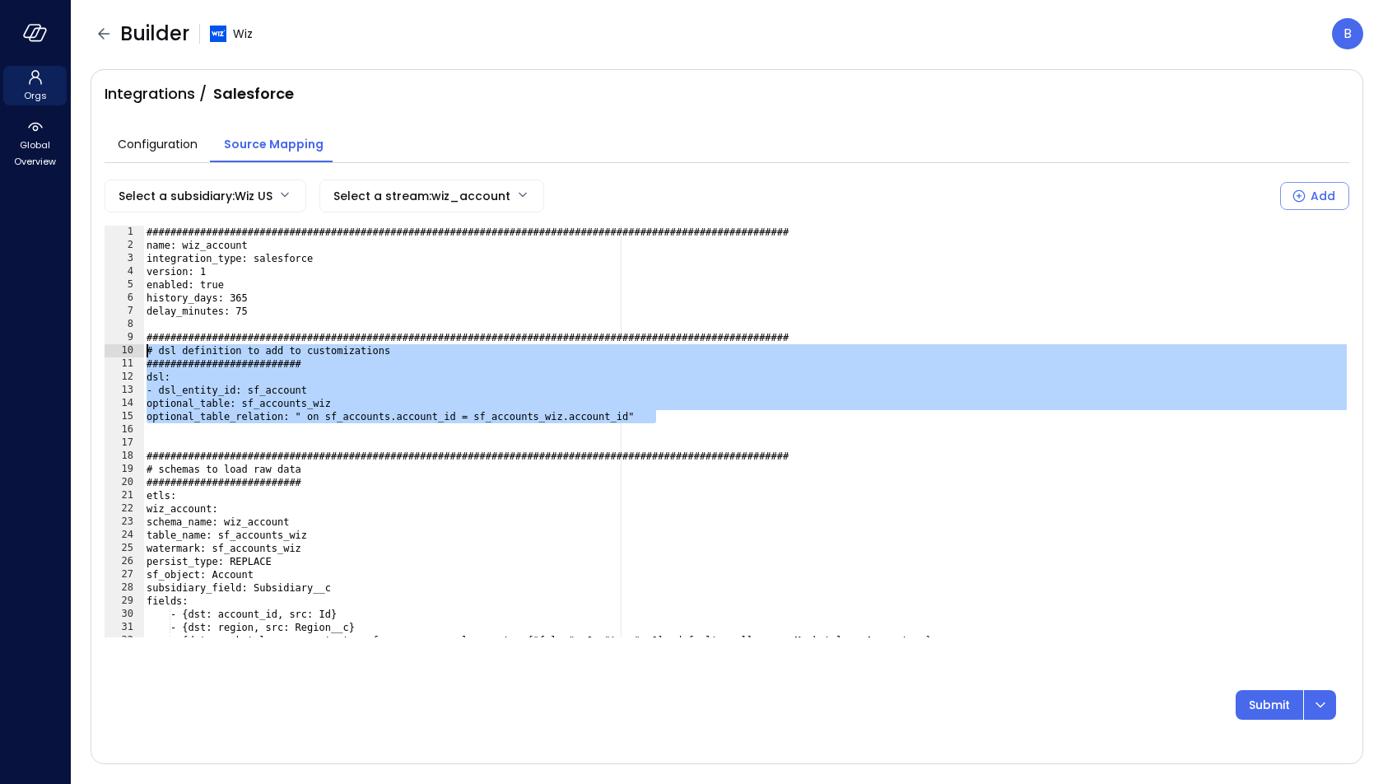
drag, startPoint x: 678, startPoint y: 422, endPoint x: 110, endPoint y: 327, distance: 575.1
click at [110, 327] on div "**********" at bounding box center [727, 432] width 1245 height 412
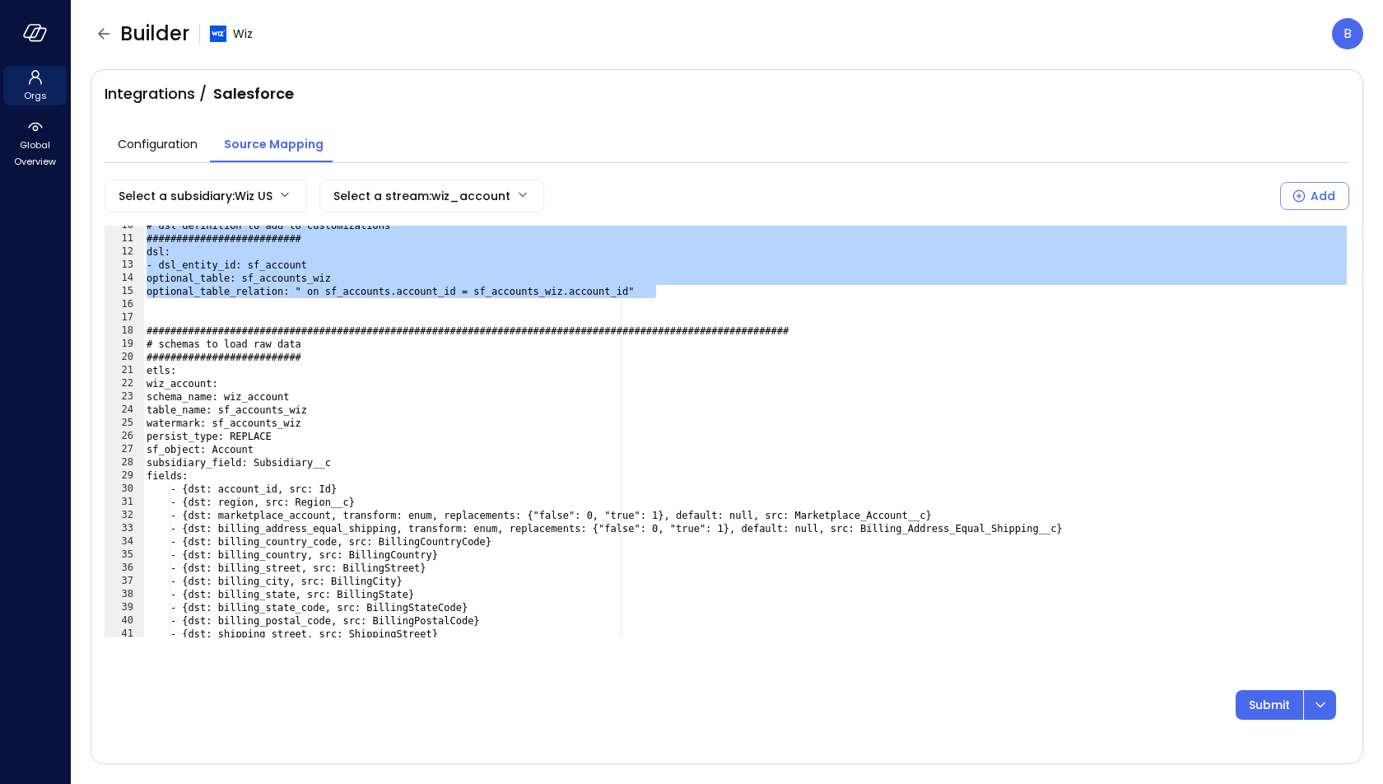
scroll to position [151, 0]
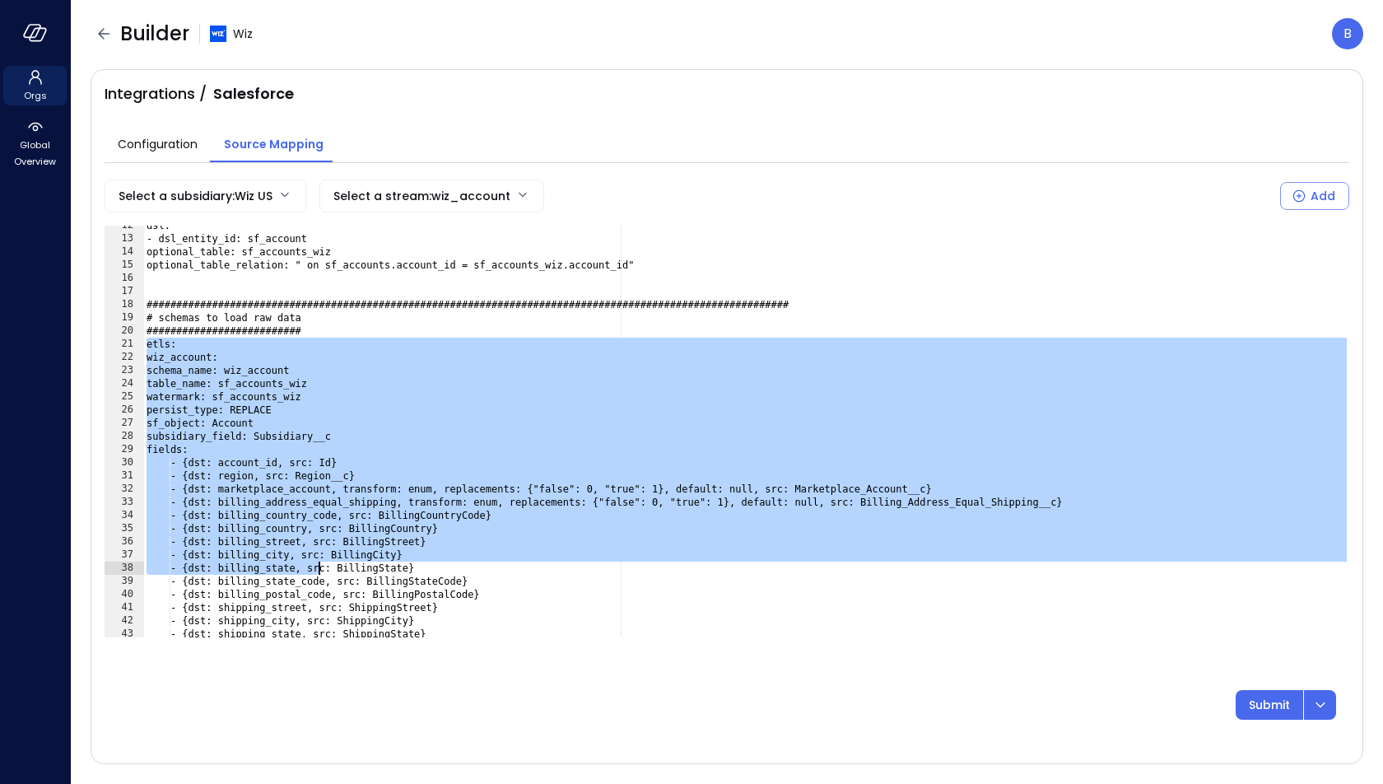
drag, startPoint x: 148, startPoint y: 340, endPoint x: 347, endPoint y: 610, distance: 335.6
click at [346, 603] on div "dsl: - dsl_entity_id: sf_account optional_table: sf_accounts_wiz optional_table…" at bounding box center [746, 438] width 1207 height 438
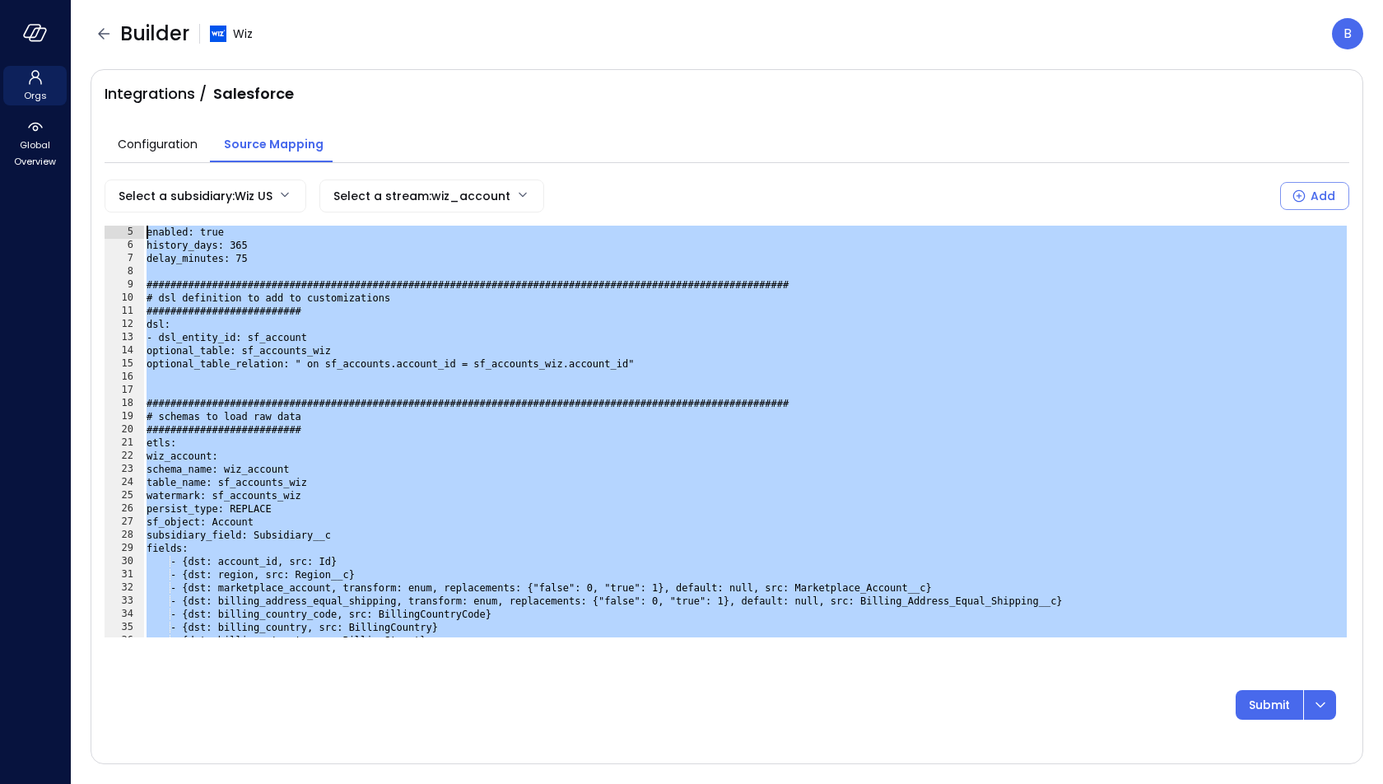
scroll to position [0, 0]
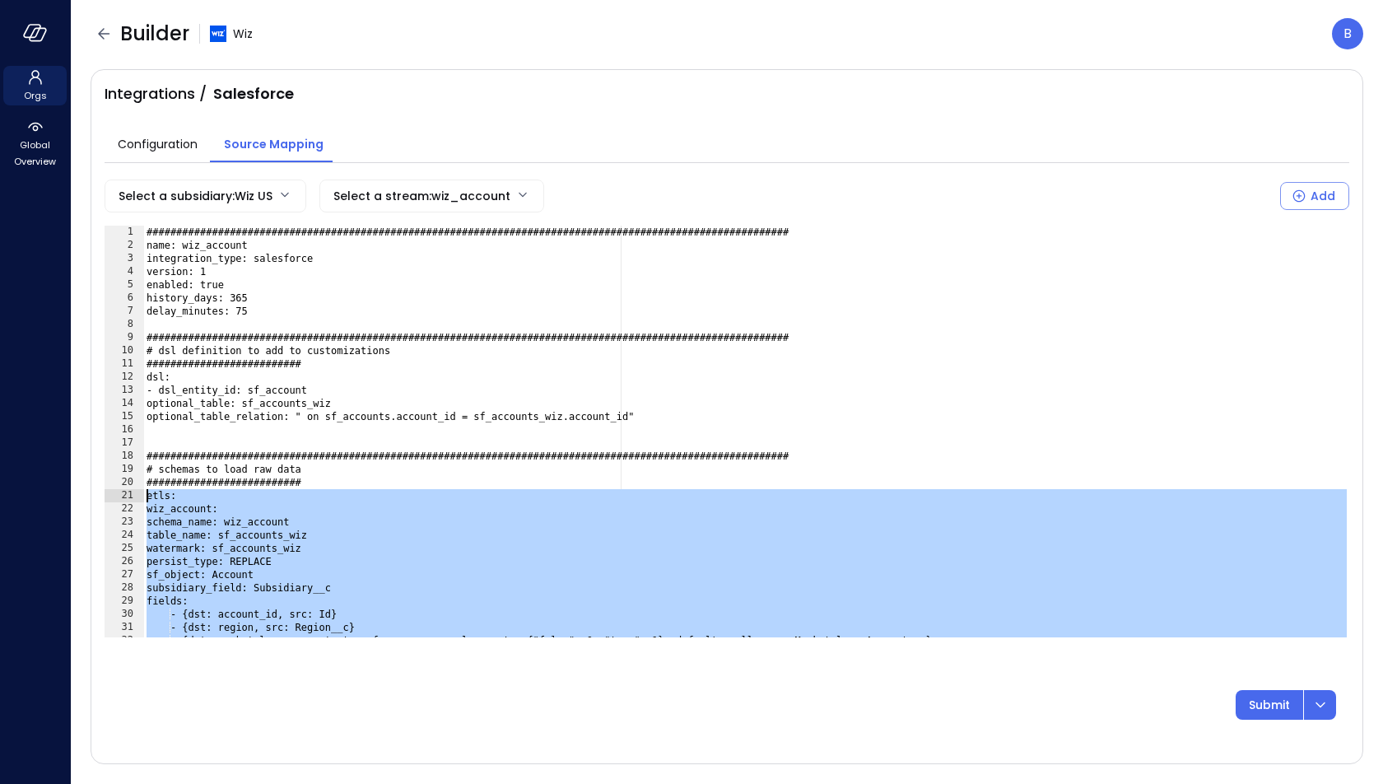
drag, startPoint x: 446, startPoint y: 594, endPoint x: 142, endPoint y: 496, distance: 320.0
click at [142, 496] on div "**********" at bounding box center [727, 432] width 1245 height 412
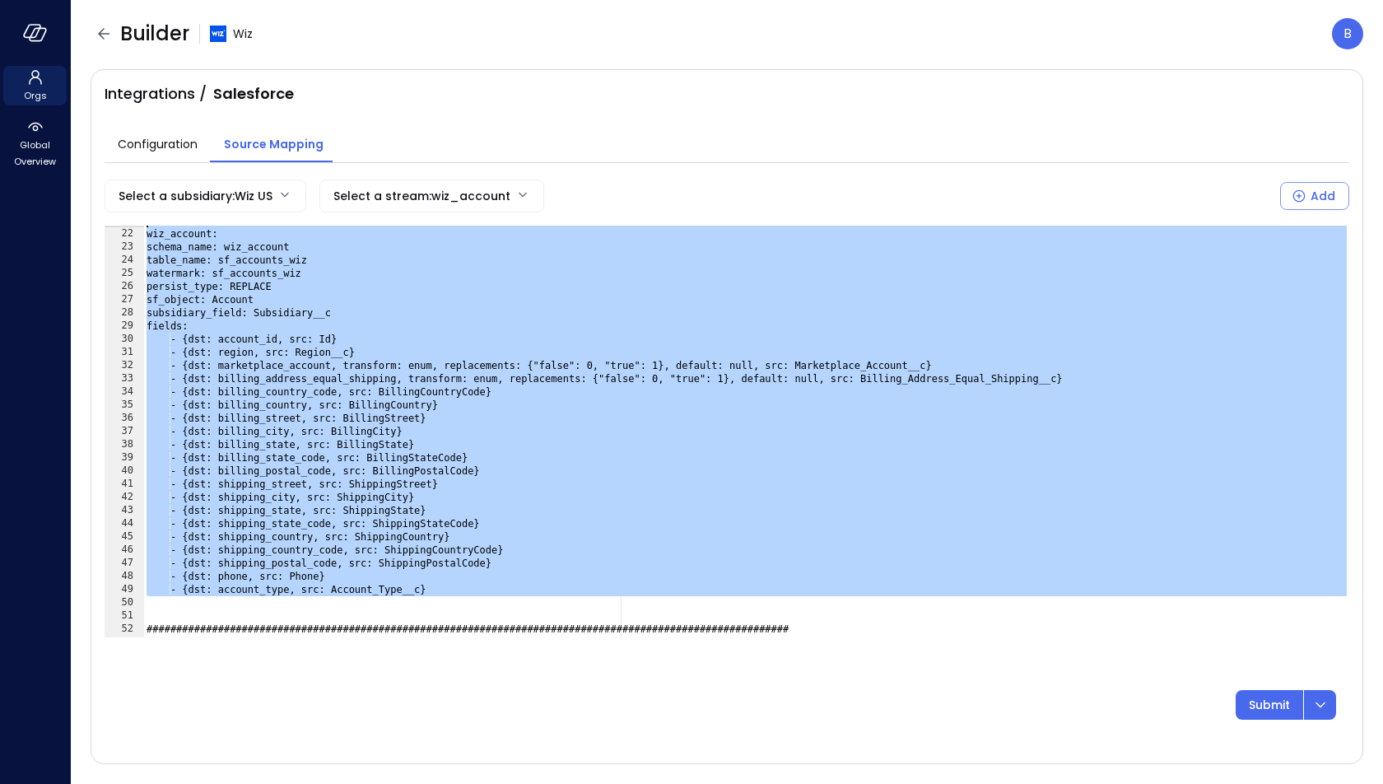
scroll to position [286, 0]
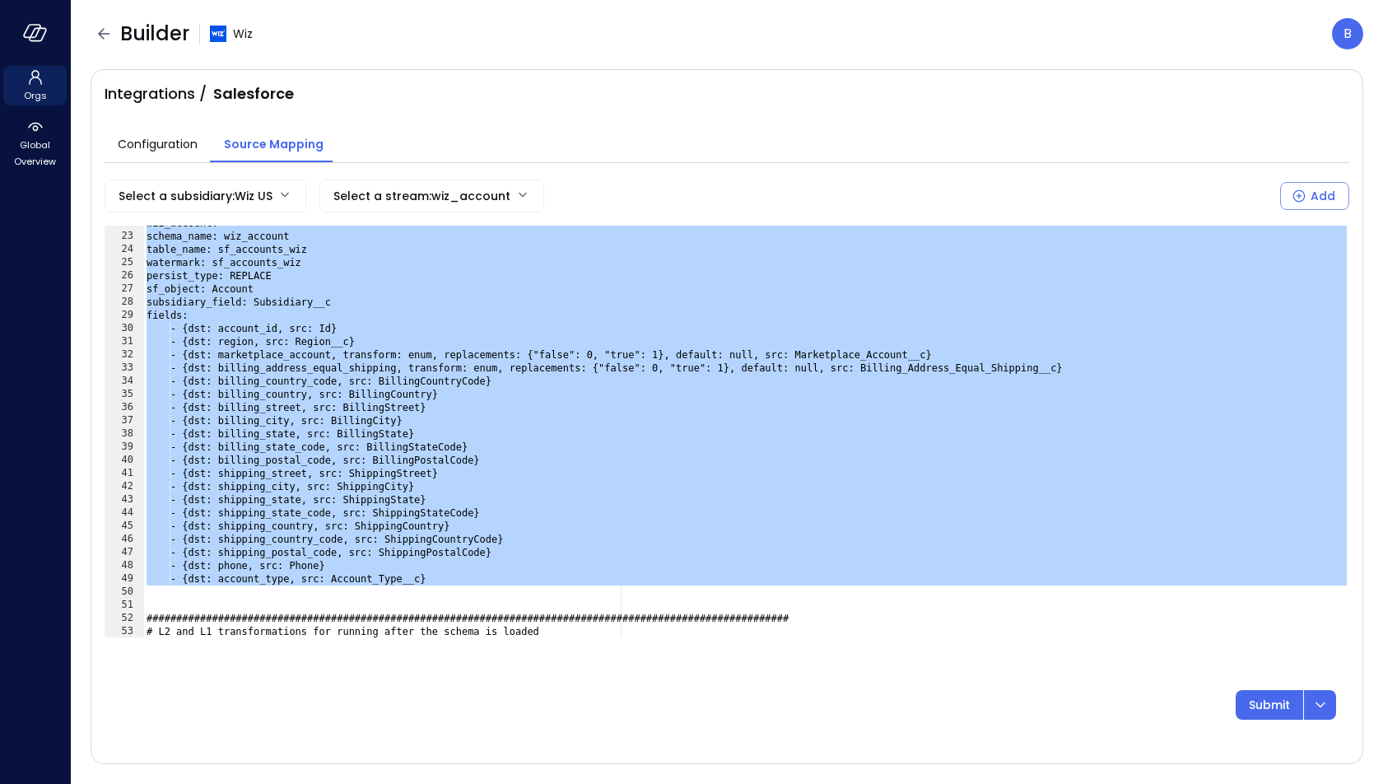
click at [266, 386] on div "wiz_account: schema_name: wiz_account table_name: sf_accounts_wiz watermark: sf…" at bounding box center [746, 436] width 1207 height 438
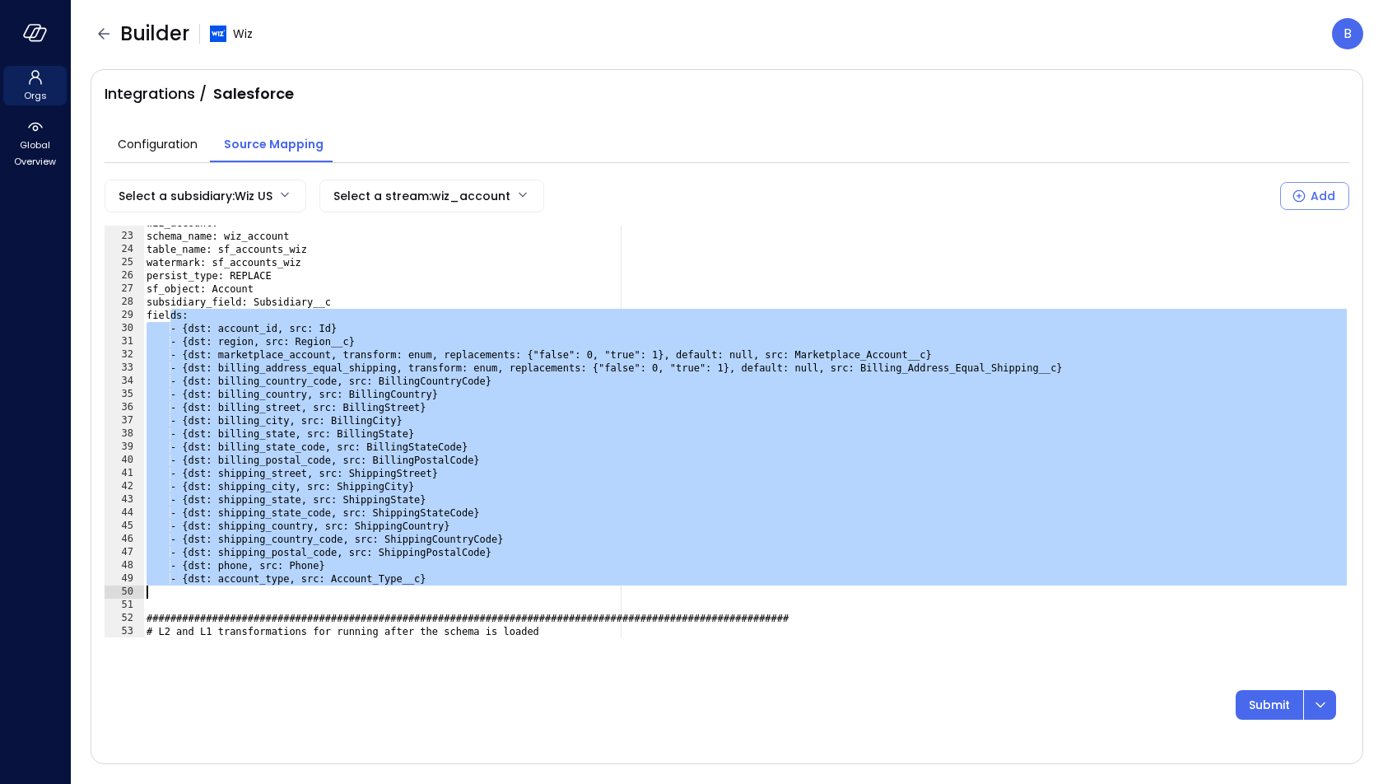
drag, startPoint x: 171, startPoint y: 317, endPoint x: 539, endPoint y: 591, distance: 458.9
click at [539, 591] on div "wiz_account: schema_name: wiz_account table_name: sf_accounts_wiz watermark: sf…" at bounding box center [746, 436] width 1207 height 438
click at [369, 392] on div "wiz_account: schema_name: wiz_account table_name: sf_accounts_wiz watermark: sf…" at bounding box center [746, 436] width 1207 height 438
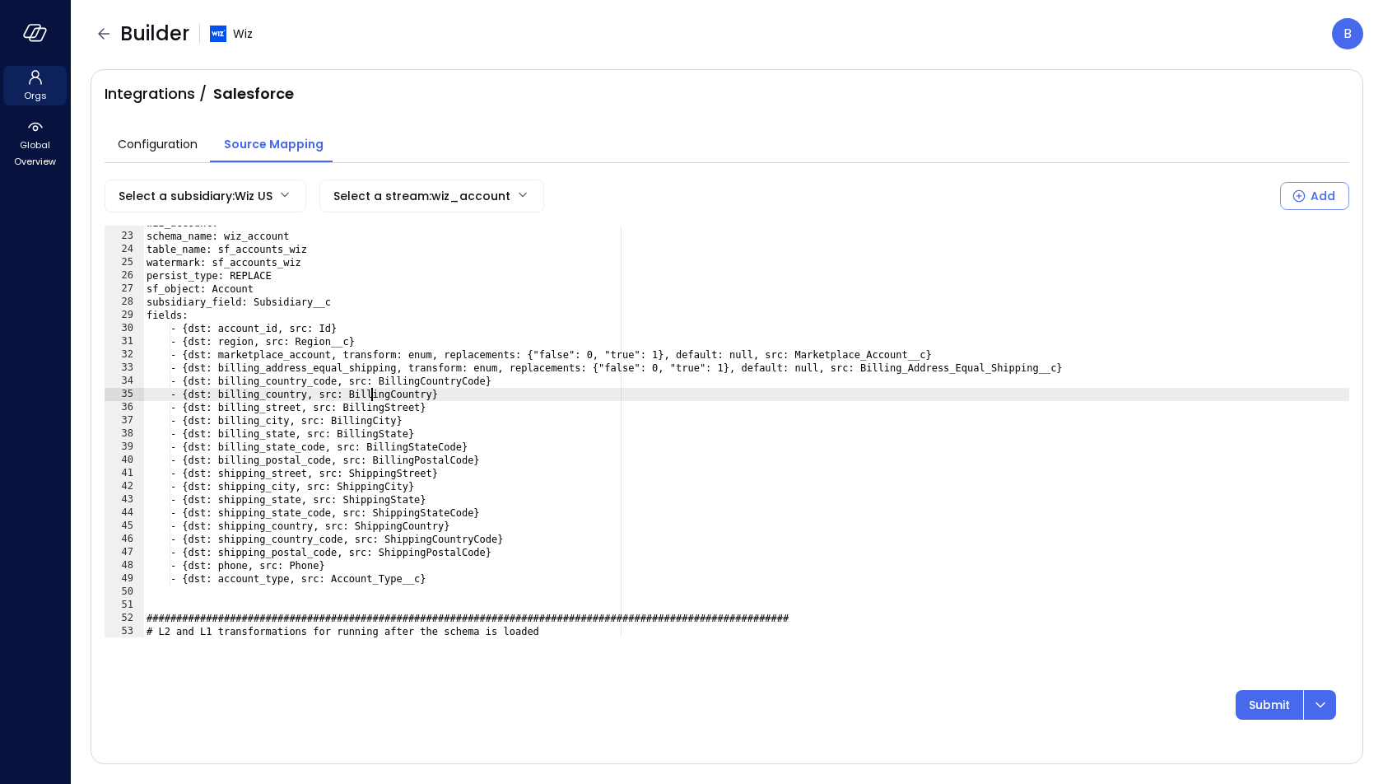
type textarea "**********"
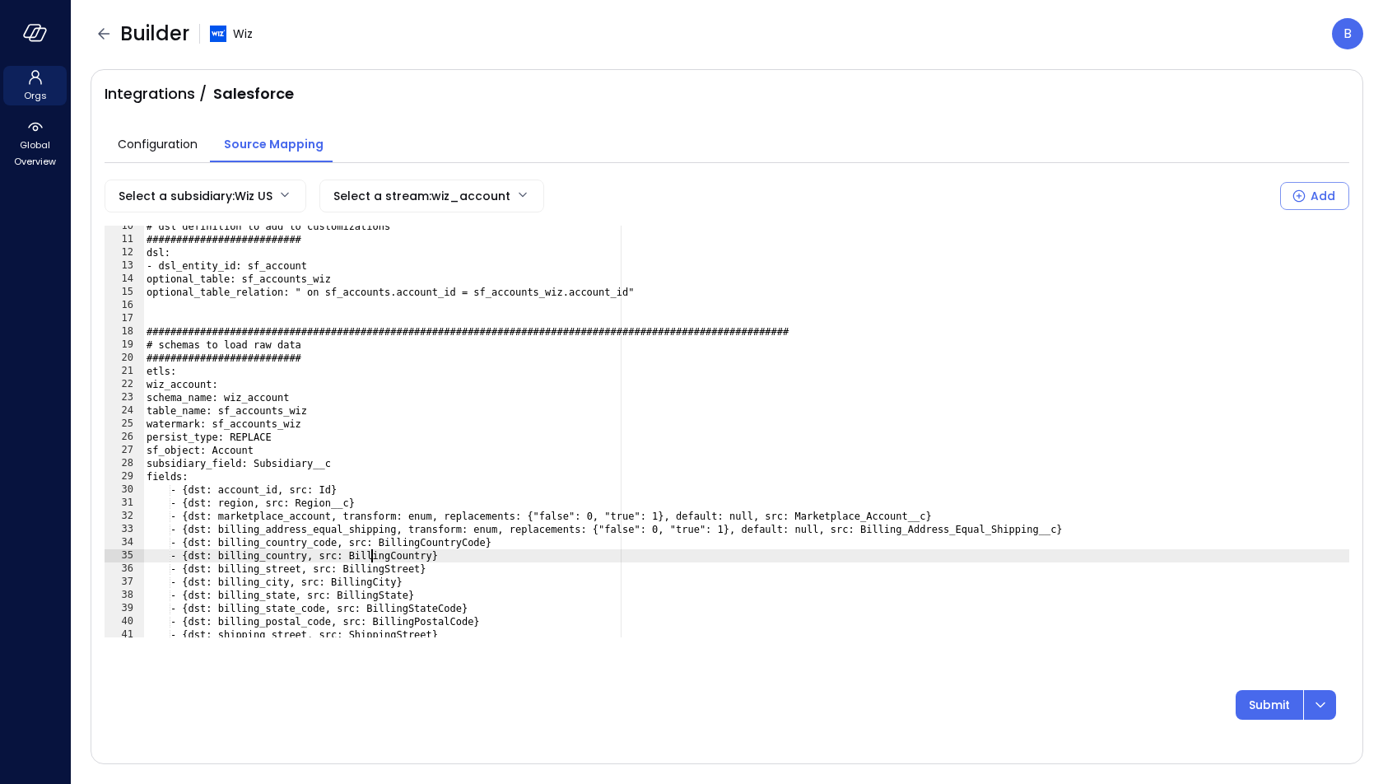
scroll to position [124, 0]
click at [30, 26] on icon "button" at bounding box center [35, 33] width 25 height 18
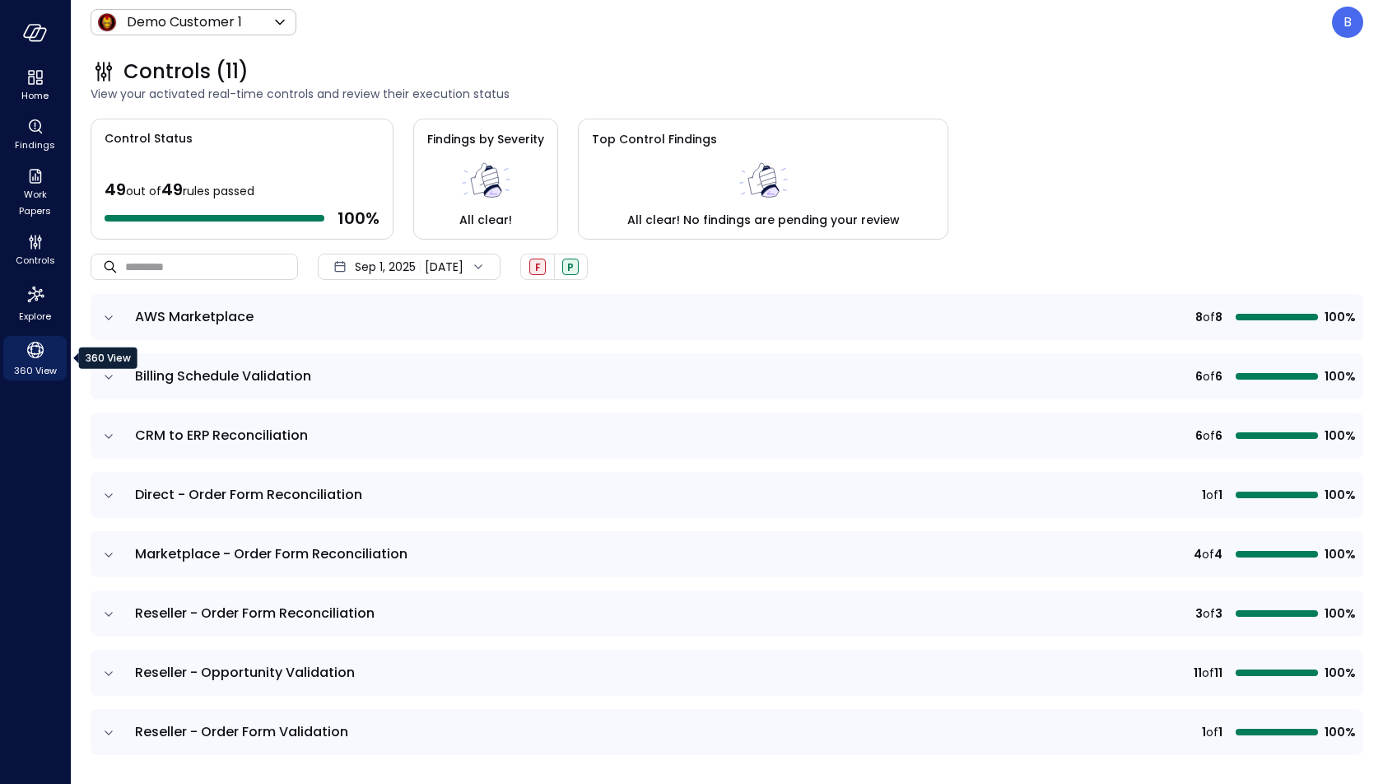
click at [31, 358] on icon "360 View" at bounding box center [35, 350] width 25 height 25
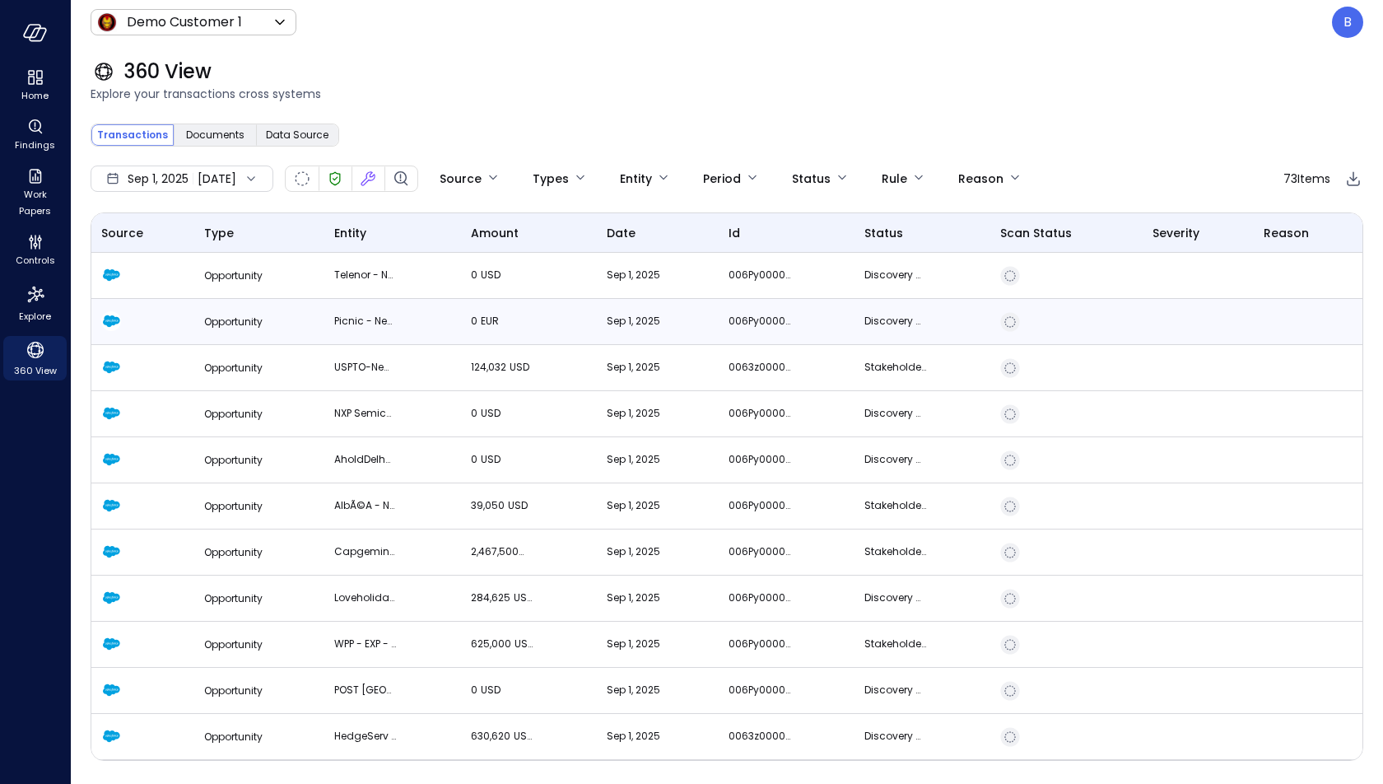
click at [508, 331] on td "0 EUR" at bounding box center [529, 322] width 136 height 46
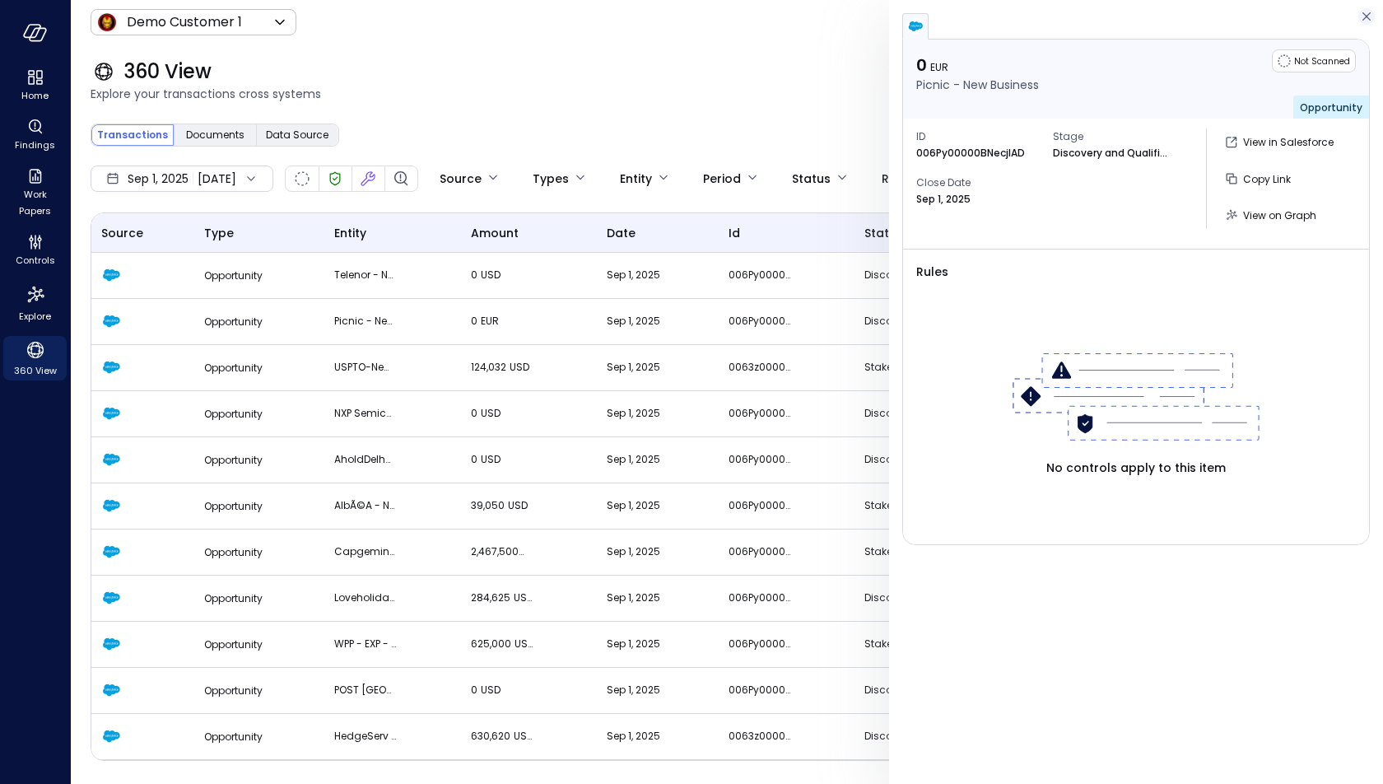
click at [1365, 20] on icon "button" at bounding box center [1366, 17] width 16 height 20
